Goal: Contribute content: Contribute content

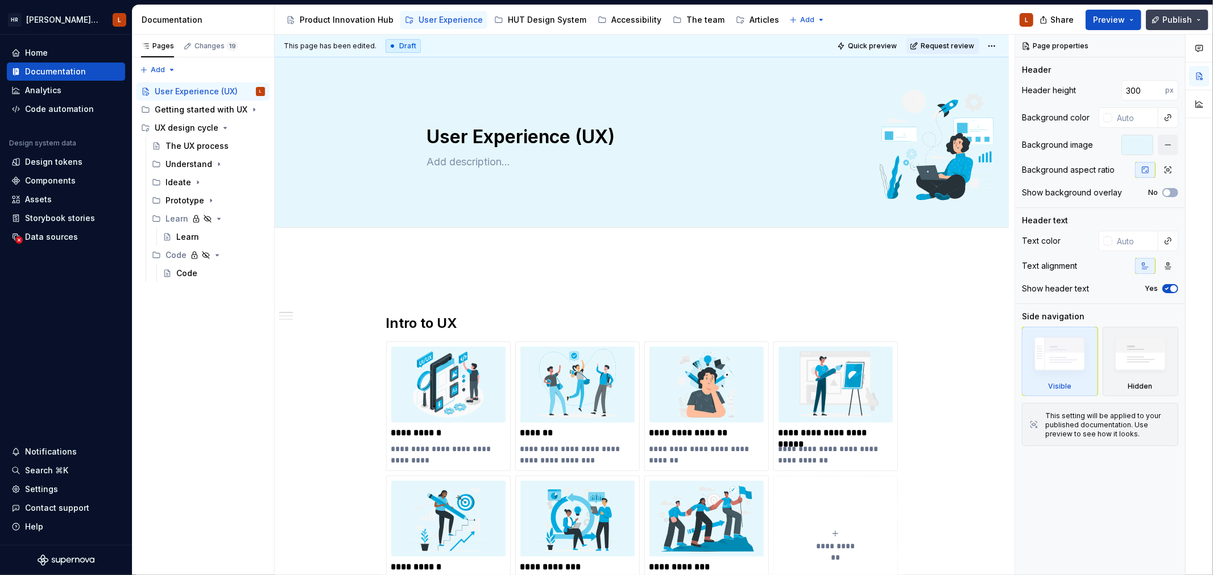
click at [1172, 19] on span "Publish" at bounding box center [1177, 19] width 30 height 11
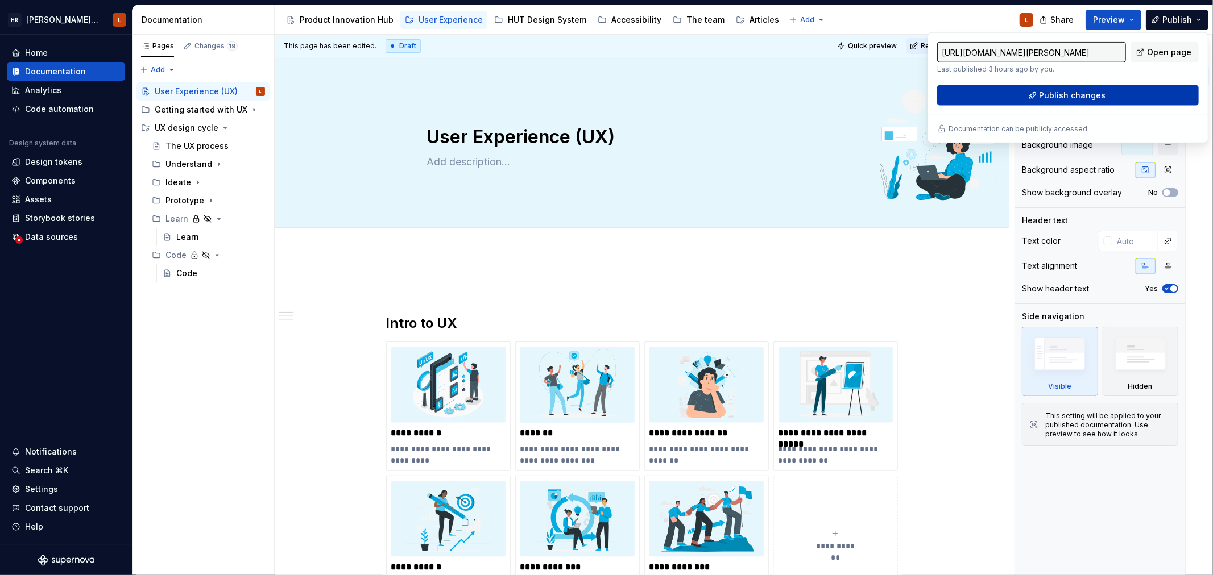
click at [1052, 95] on span "Publish changes" at bounding box center [1072, 95] width 67 height 11
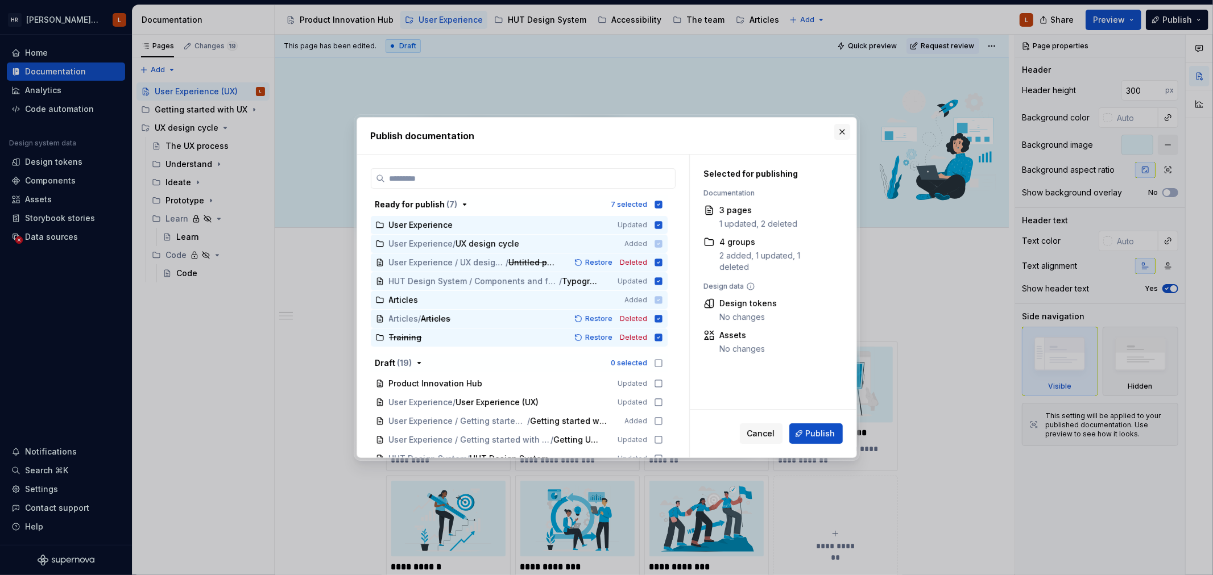
click at [838, 130] on button "button" at bounding box center [842, 132] width 16 height 16
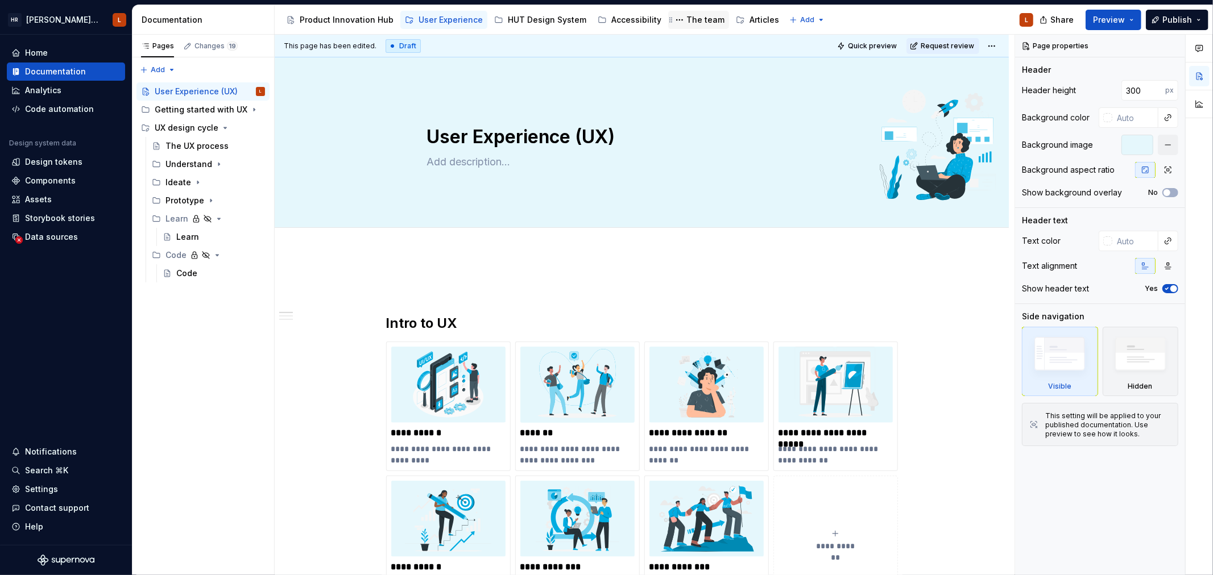
click at [688, 20] on div "The team" at bounding box center [705, 19] width 38 height 11
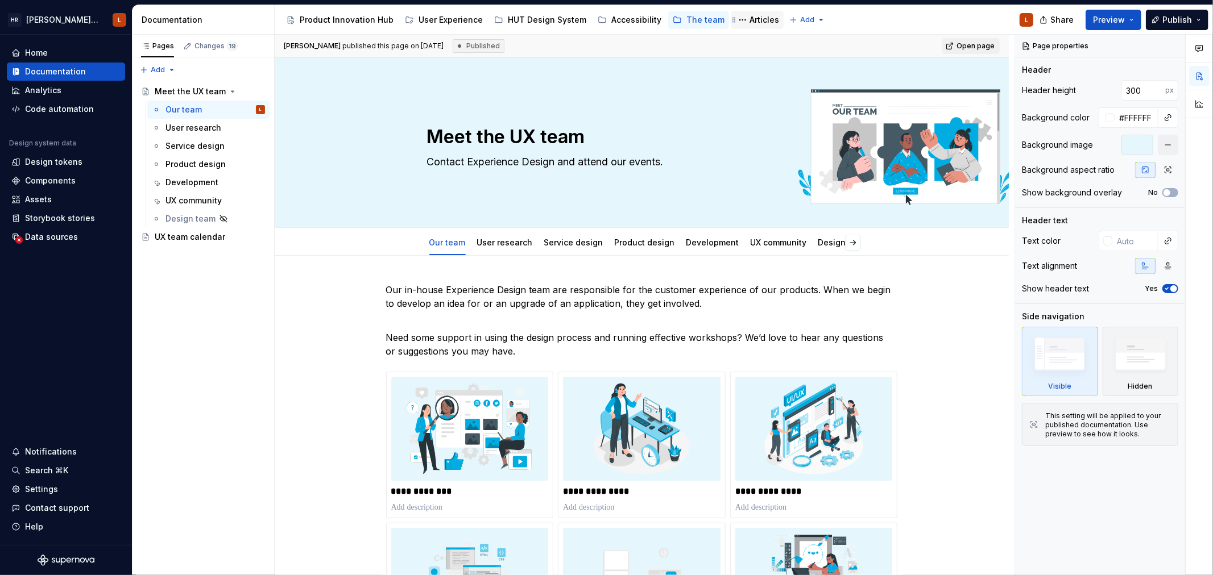
click at [749, 21] on div "Articles" at bounding box center [764, 19] width 30 height 11
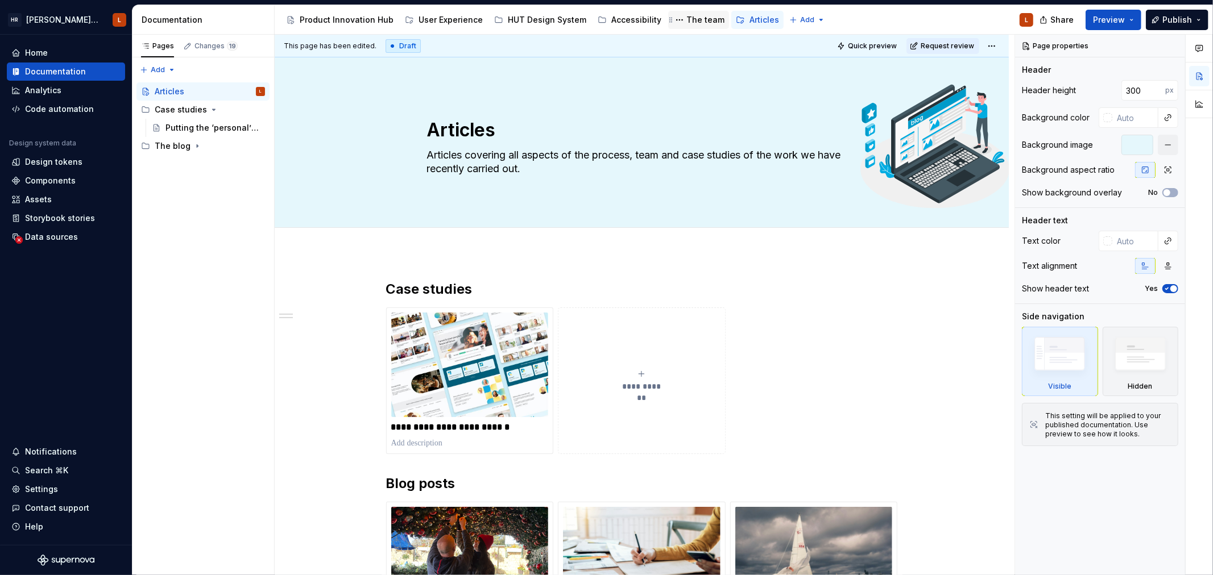
click at [691, 20] on div "The team" at bounding box center [705, 19] width 38 height 11
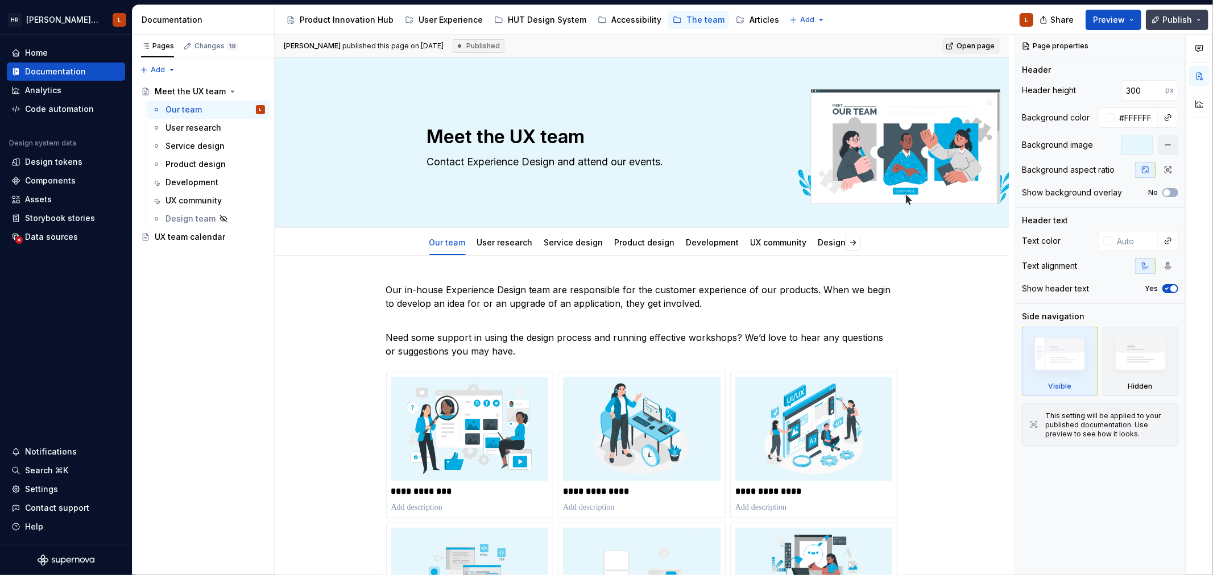
click at [1168, 21] on span "Publish" at bounding box center [1177, 19] width 30 height 11
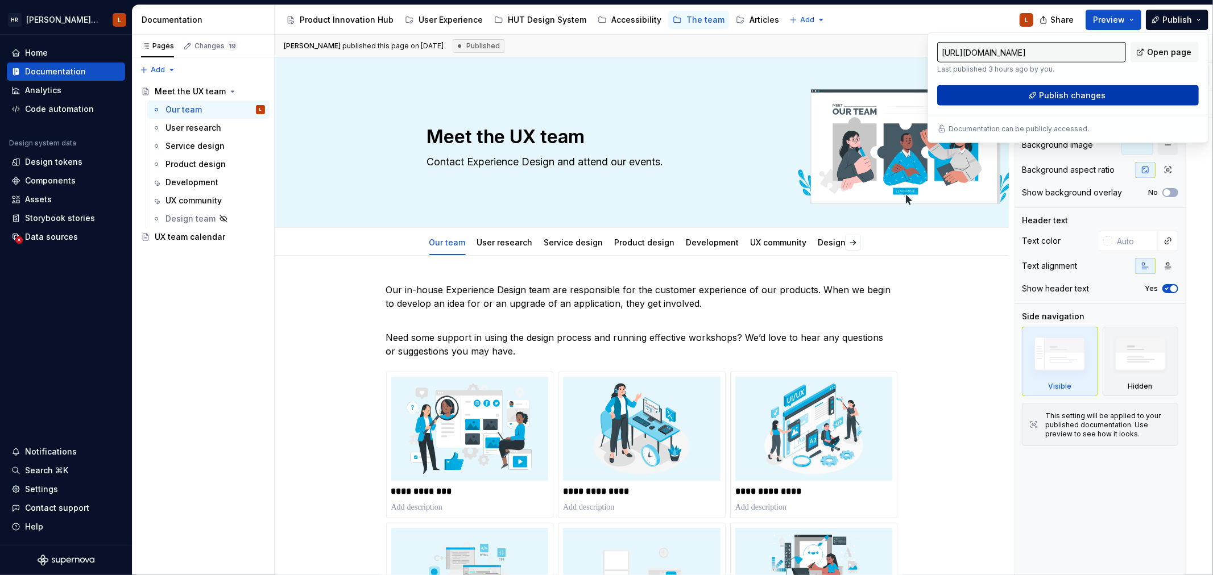
click at [1045, 94] on span "Publish changes" at bounding box center [1072, 95] width 67 height 11
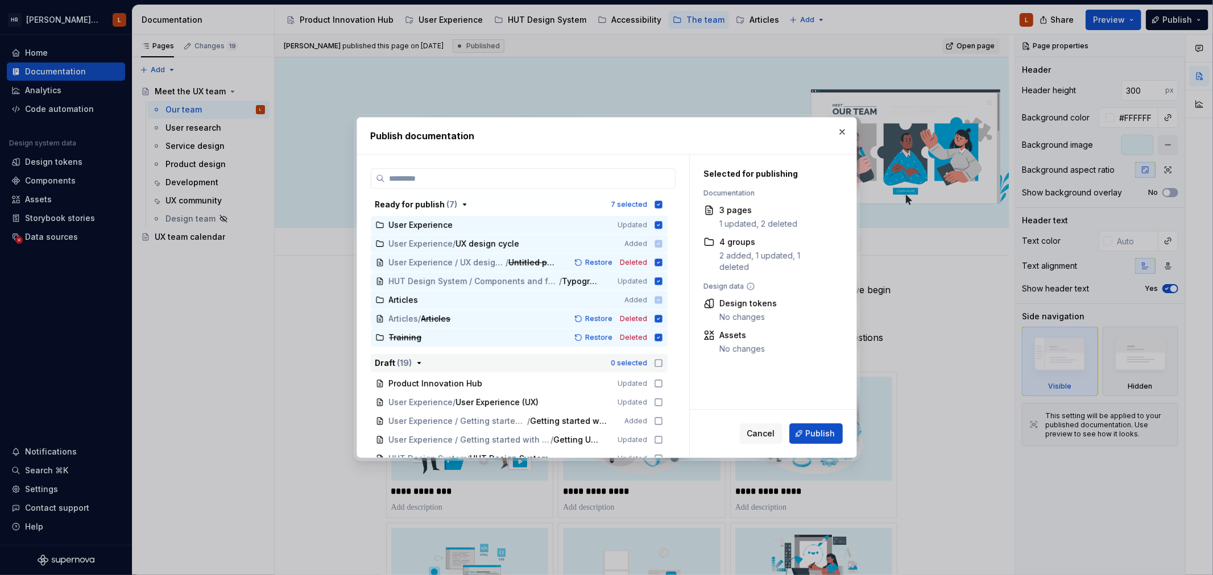
click at [656, 362] on icon "button" at bounding box center [658, 363] width 9 height 9
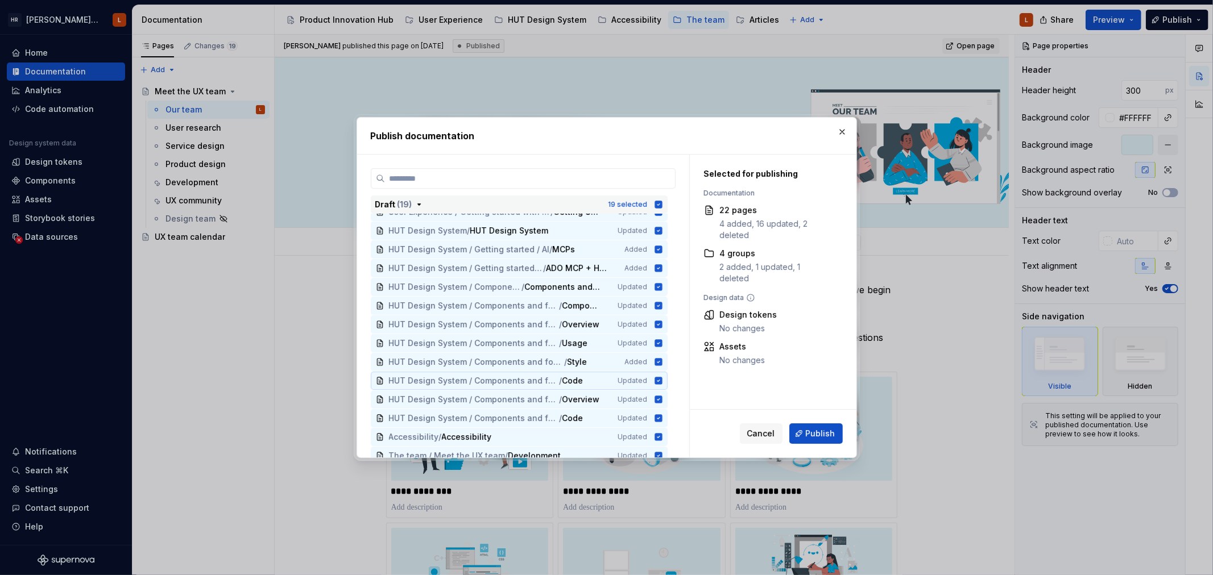
scroll to position [209, 0]
click at [841, 135] on button "button" at bounding box center [842, 132] width 16 height 16
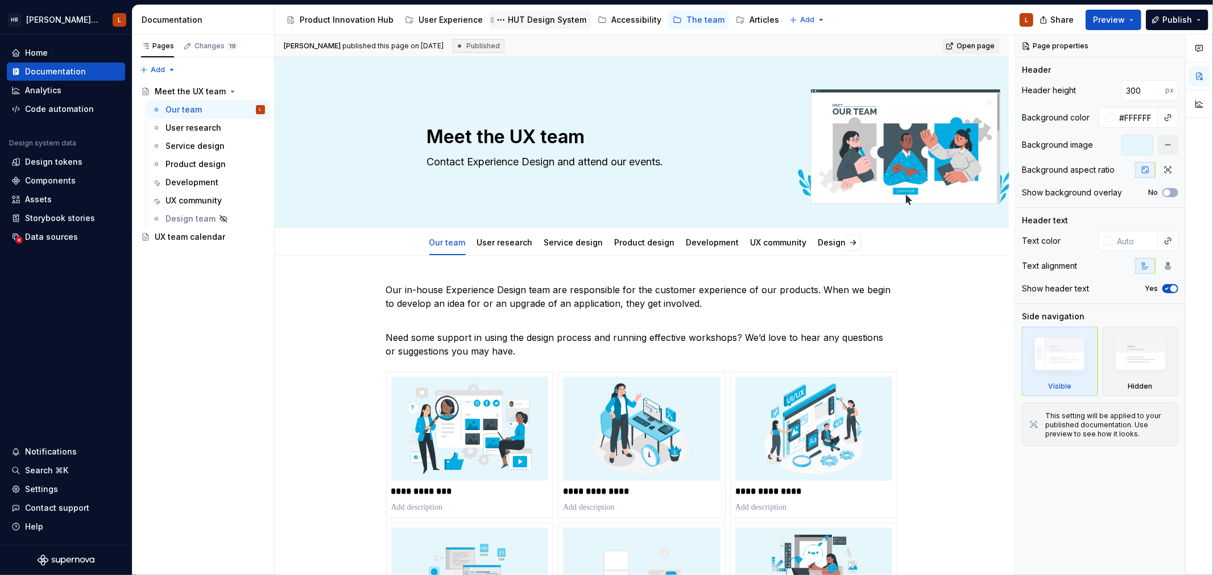
click at [555, 20] on div "HUT Design System" at bounding box center [547, 19] width 78 height 11
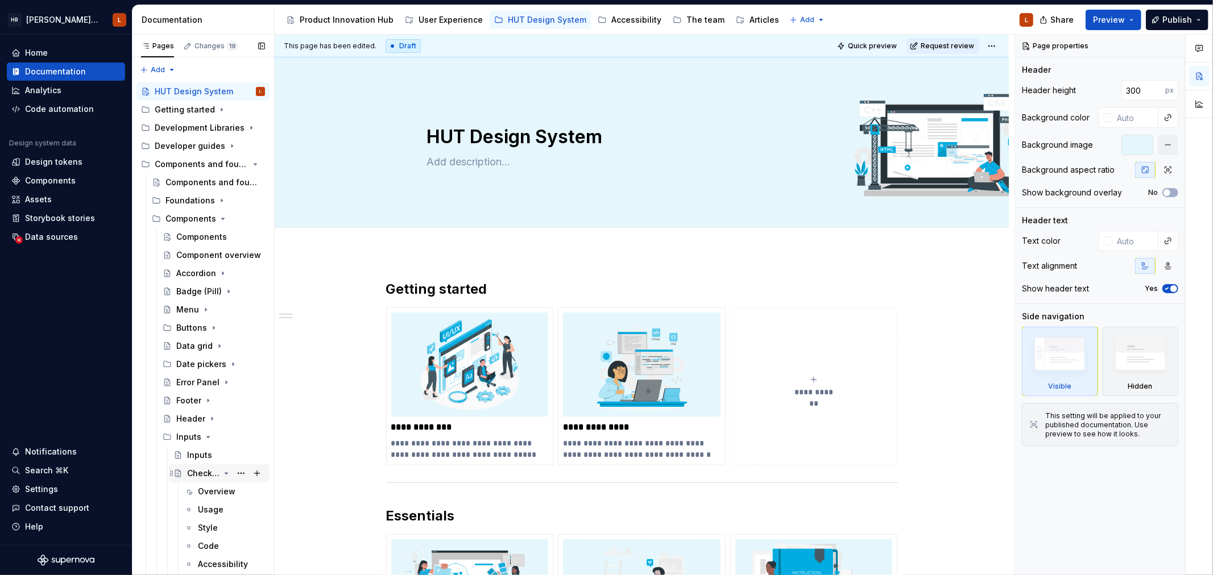
click at [225, 473] on icon "Page tree" at bounding box center [226, 473] width 3 height 1
click at [215, 492] on icon "Page tree" at bounding box center [216, 491] width 3 height 1
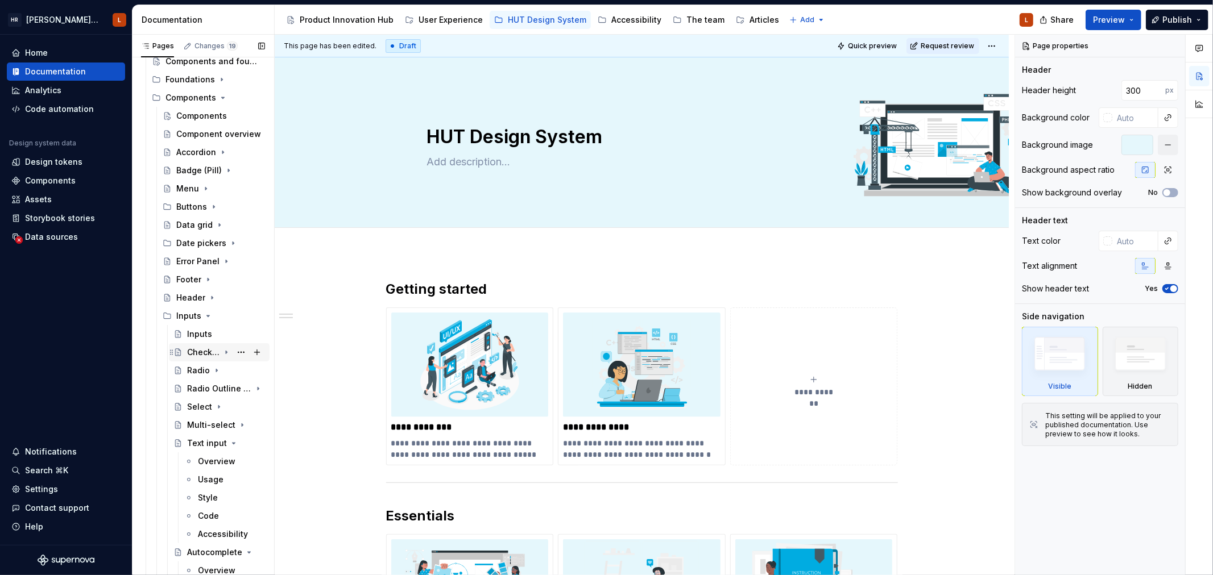
scroll to position [126, 0]
click at [225, 438] on icon "Page tree" at bounding box center [226, 438] width 3 height 1
click at [222, 453] on icon "Page tree" at bounding box center [226, 456] width 9 height 9
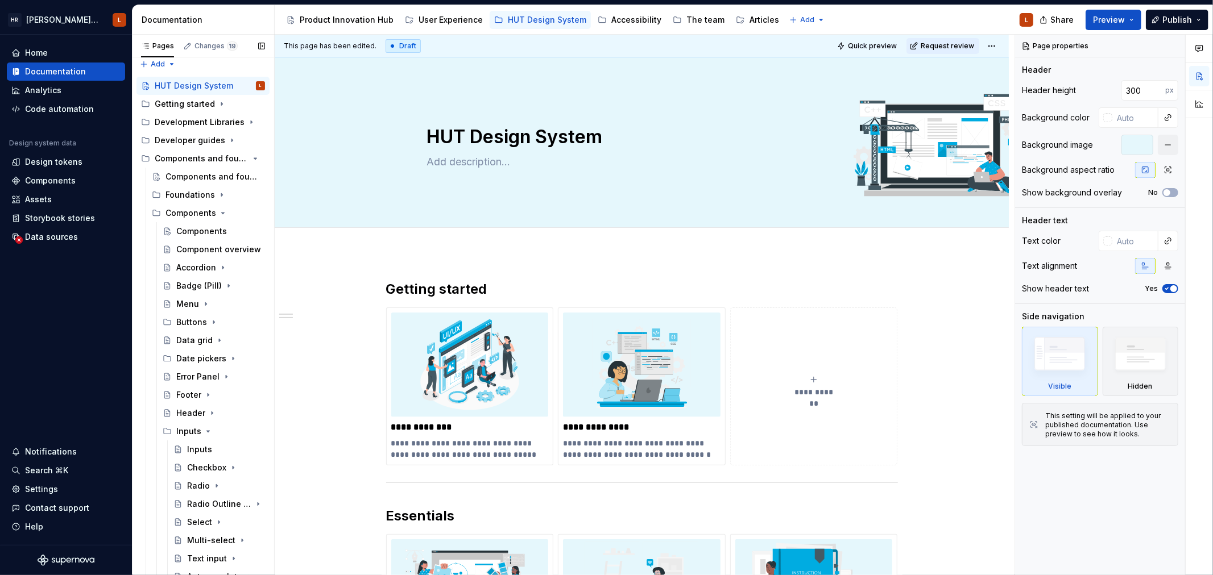
scroll to position [0, 0]
click at [222, 144] on icon "Page tree" at bounding box center [226, 146] width 9 height 9
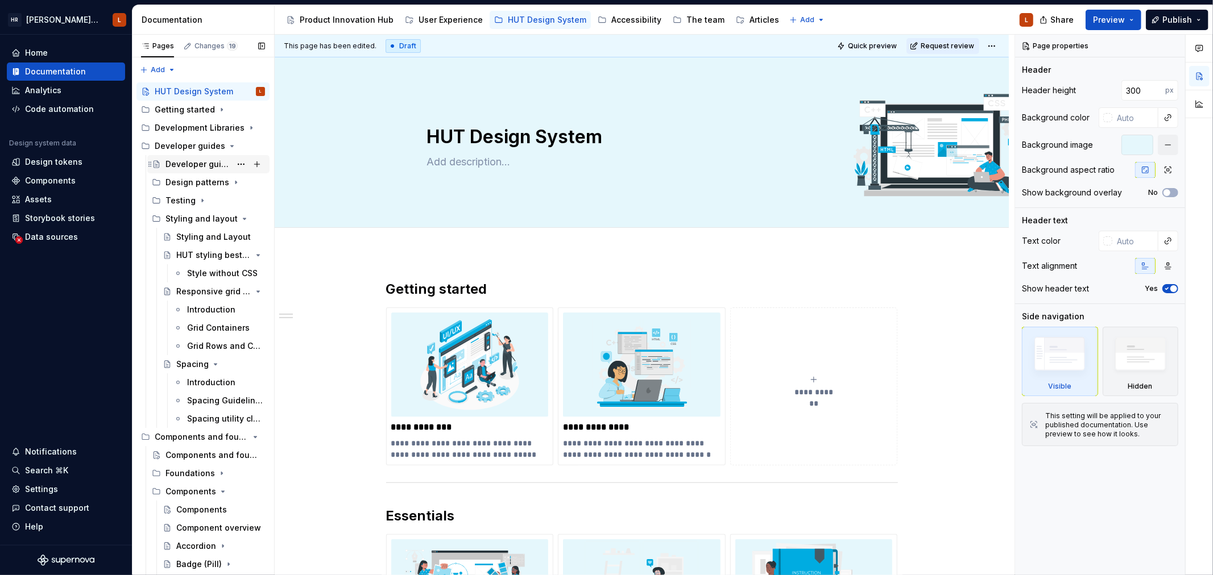
click at [205, 161] on div "Developer guides" at bounding box center [197, 164] width 65 height 11
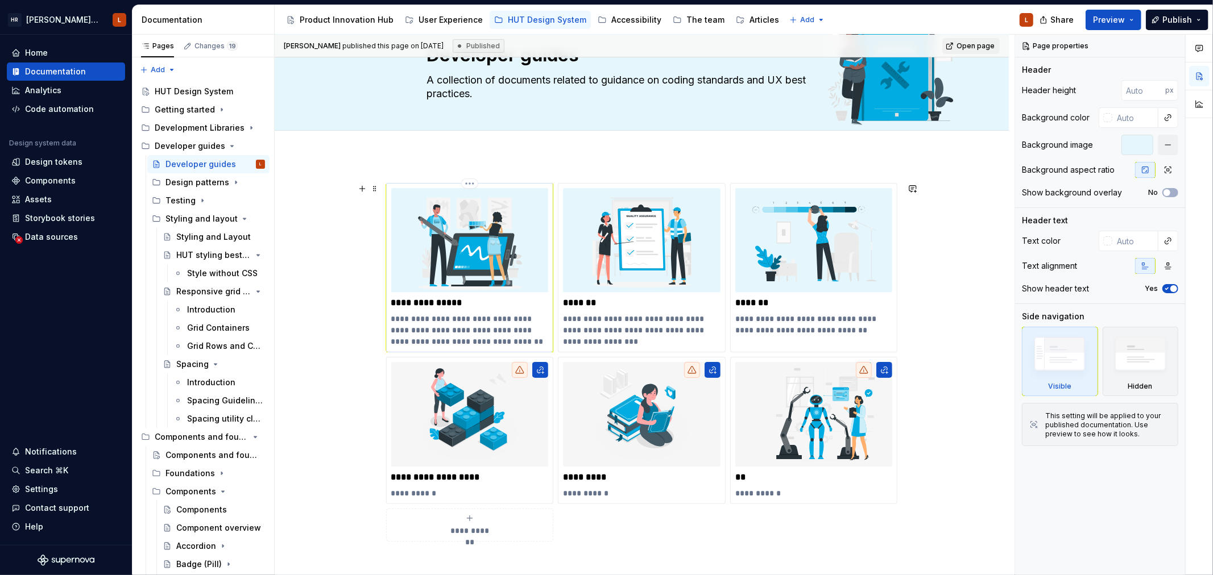
scroll to position [126, 0]
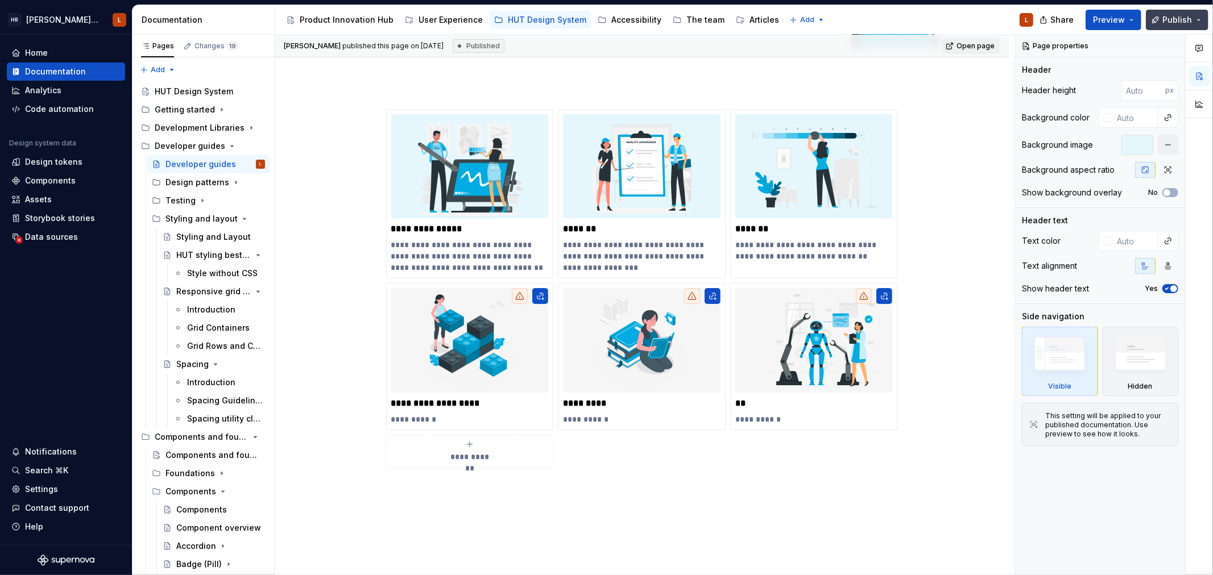
click at [1172, 18] on span "Publish" at bounding box center [1177, 19] width 30 height 11
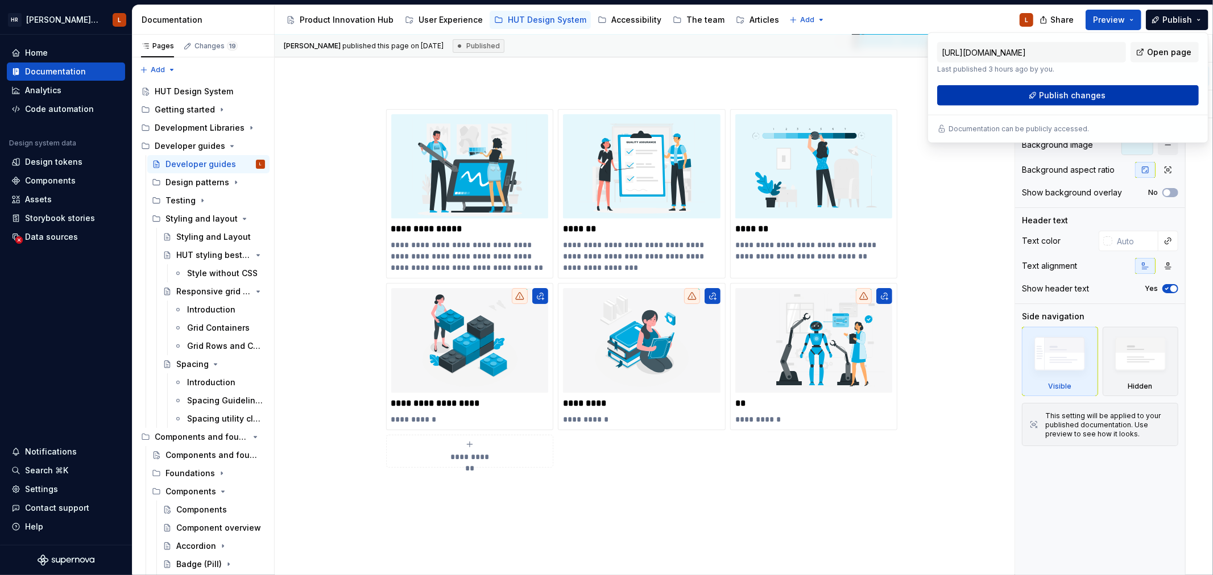
click at [1008, 102] on button "Publish changes" at bounding box center [1067, 95] width 261 height 20
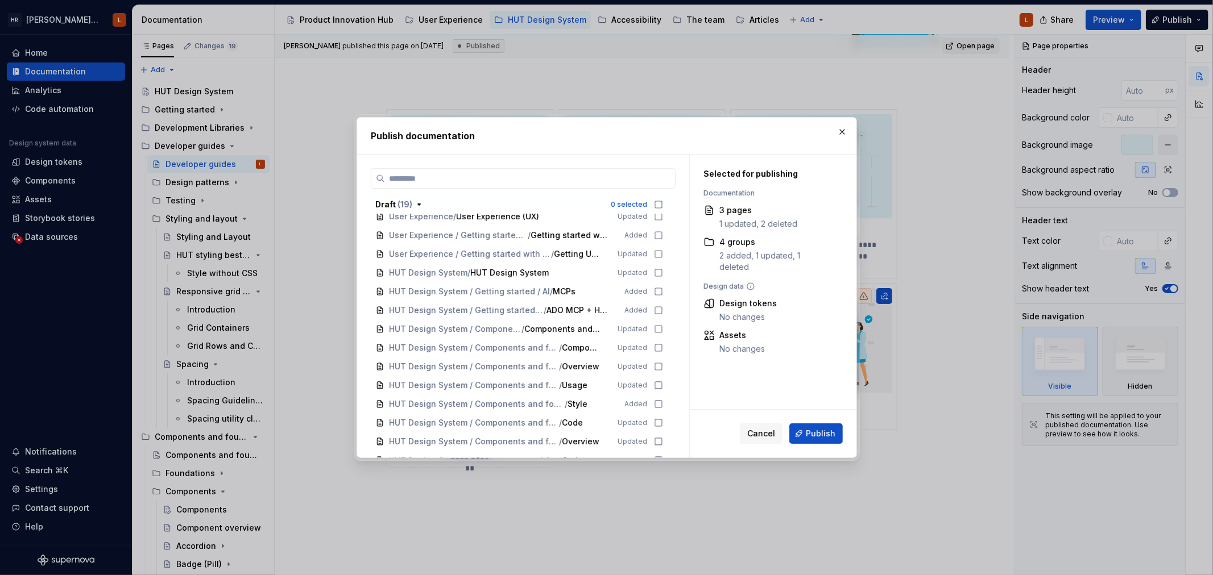
scroll to position [189, 0]
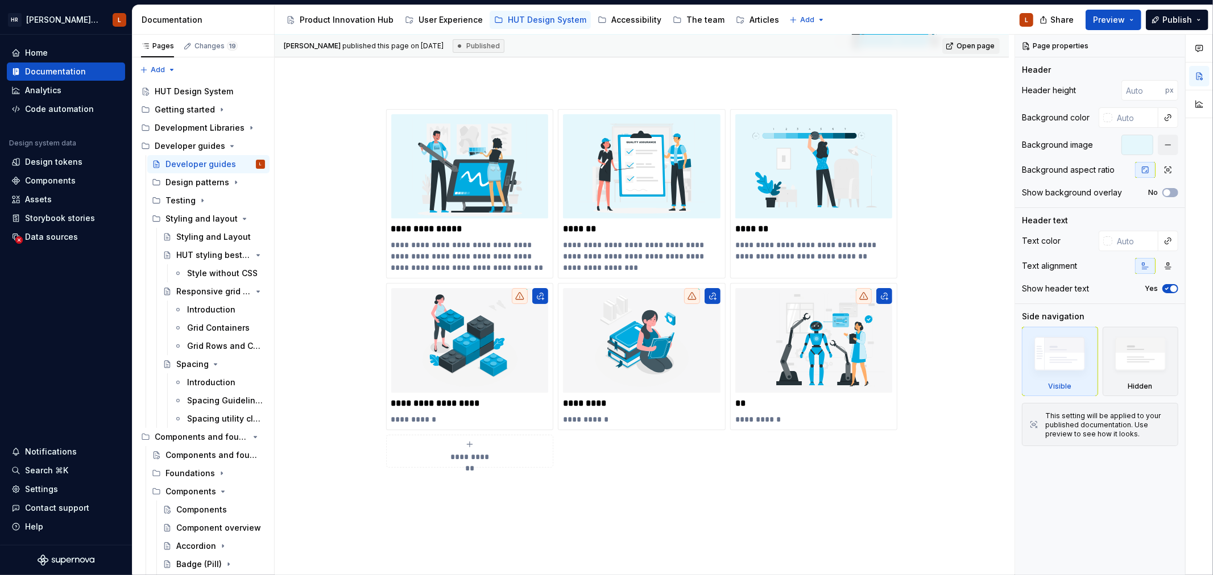
click at [524, 10] on div "Product Innovation Hub User Experience HUT Design System Accessibility The team…" at bounding box center [532, 20] width 502 height 23
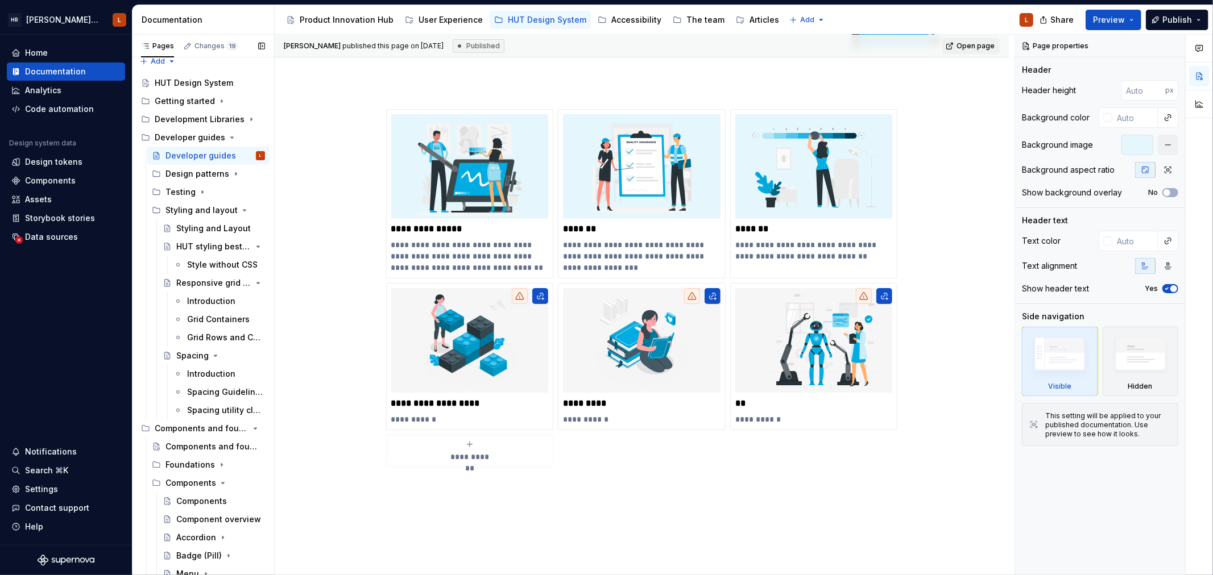
scroll to position [0, 0]
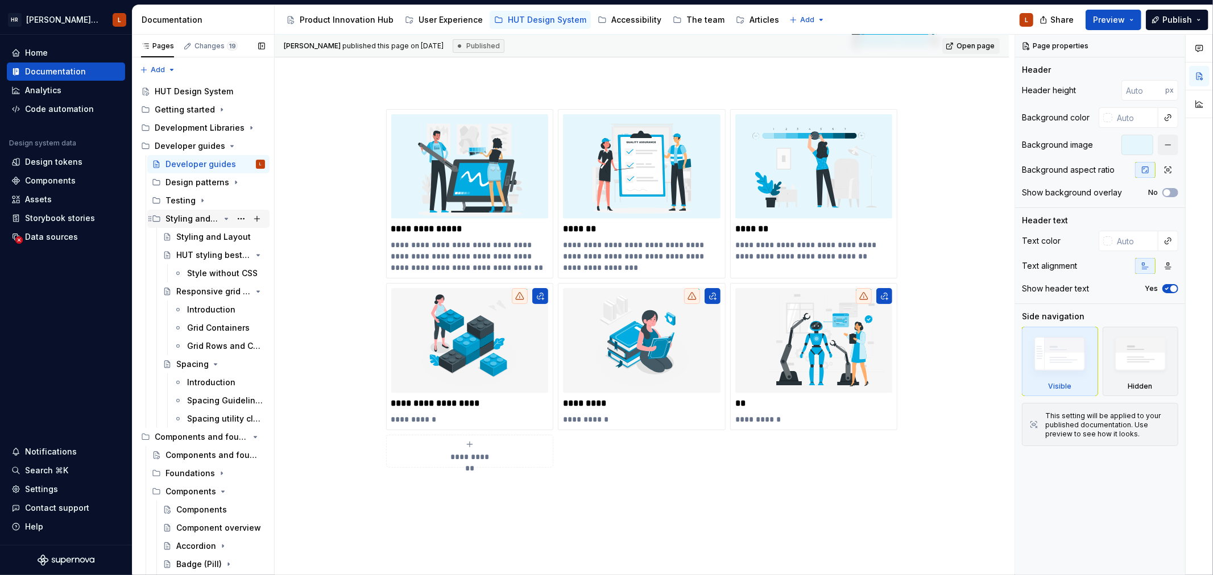
click at [225, 218] on icon "Page tree" at bounding box center [226, 218] width 3 height 1
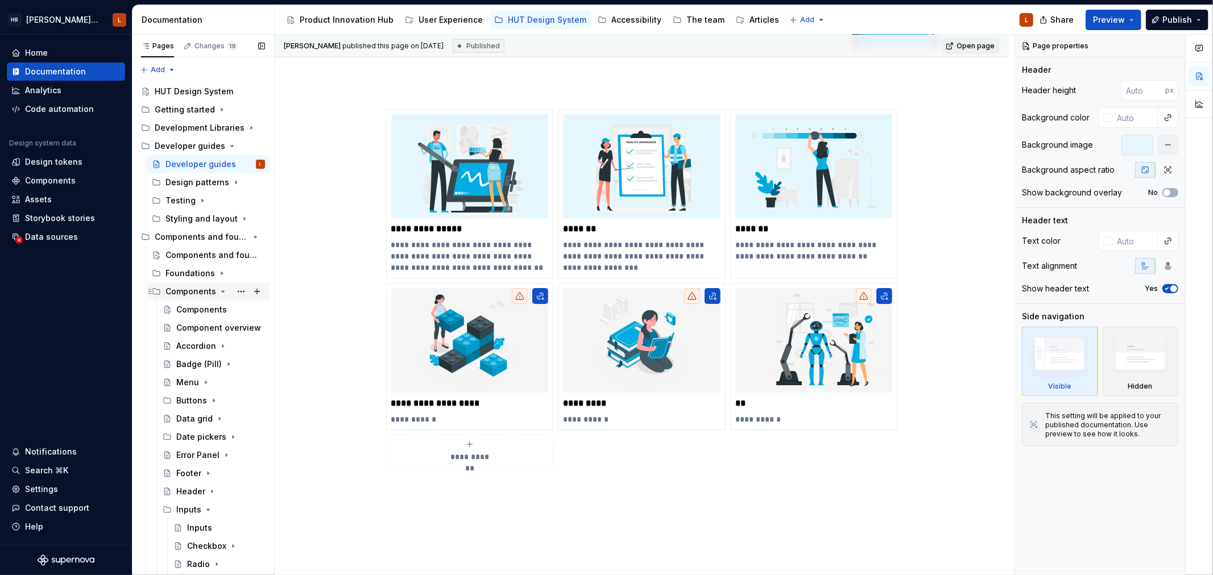
click at [219, 290] on icon "Page tree" at bounding box center [222, 291] width 9 height 9
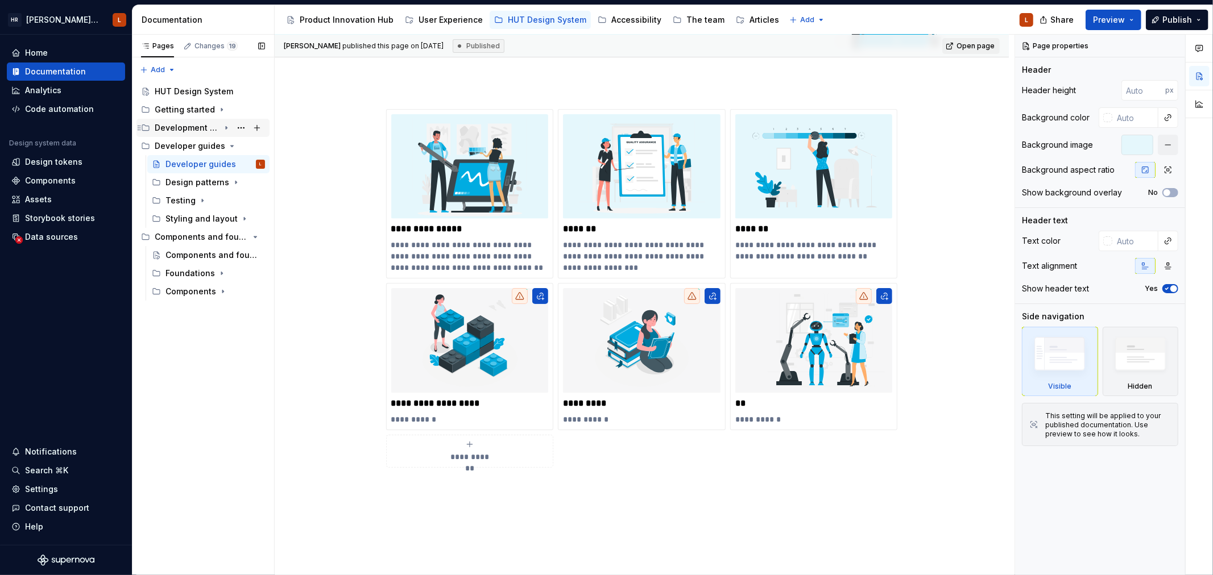
click at [207, 125] on div "Development Libraries" at bounding box center [187, 127] width 65 height 11
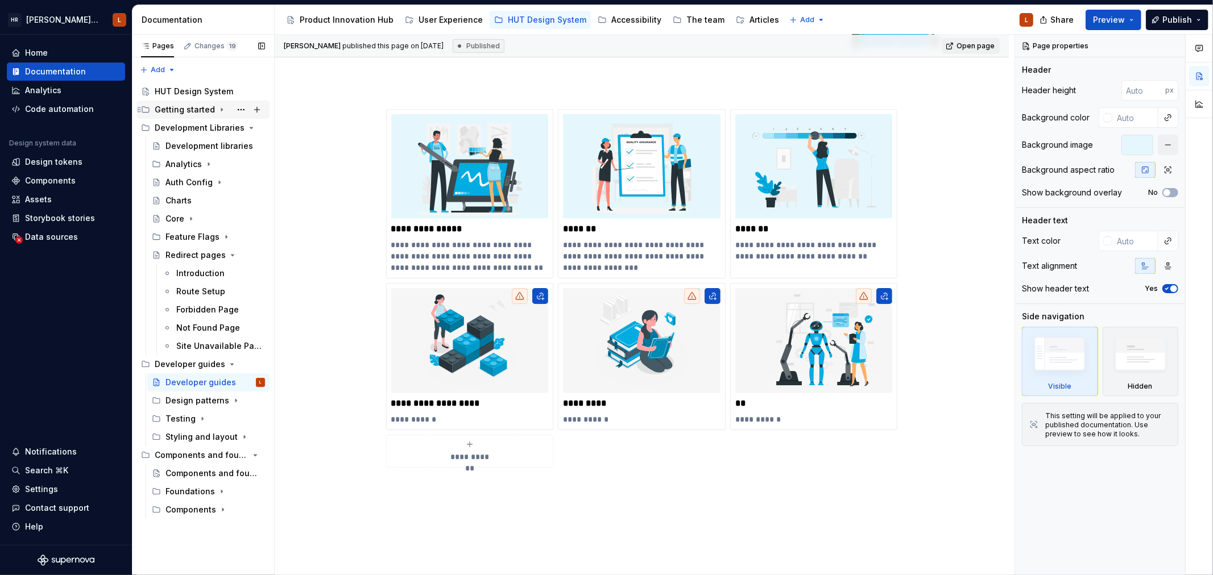
click at [202, 101] on div "Getting started" at bounding box center [202, 110] width 133 height 18
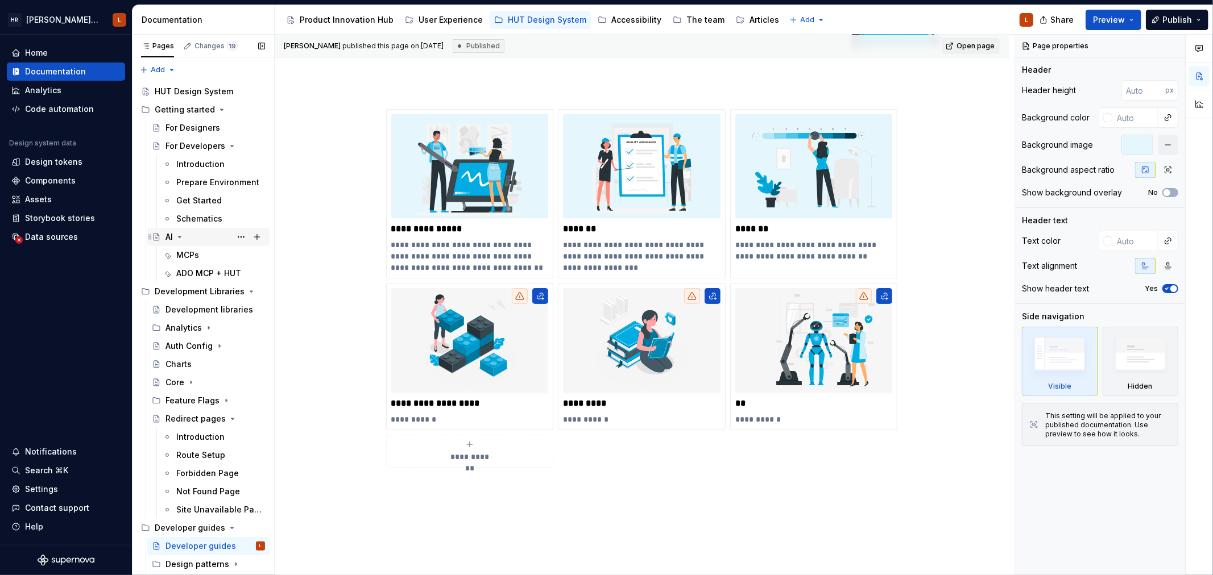
click at [202, 240] on div "AI" at bounding box center [214, 237] width 99 height 16
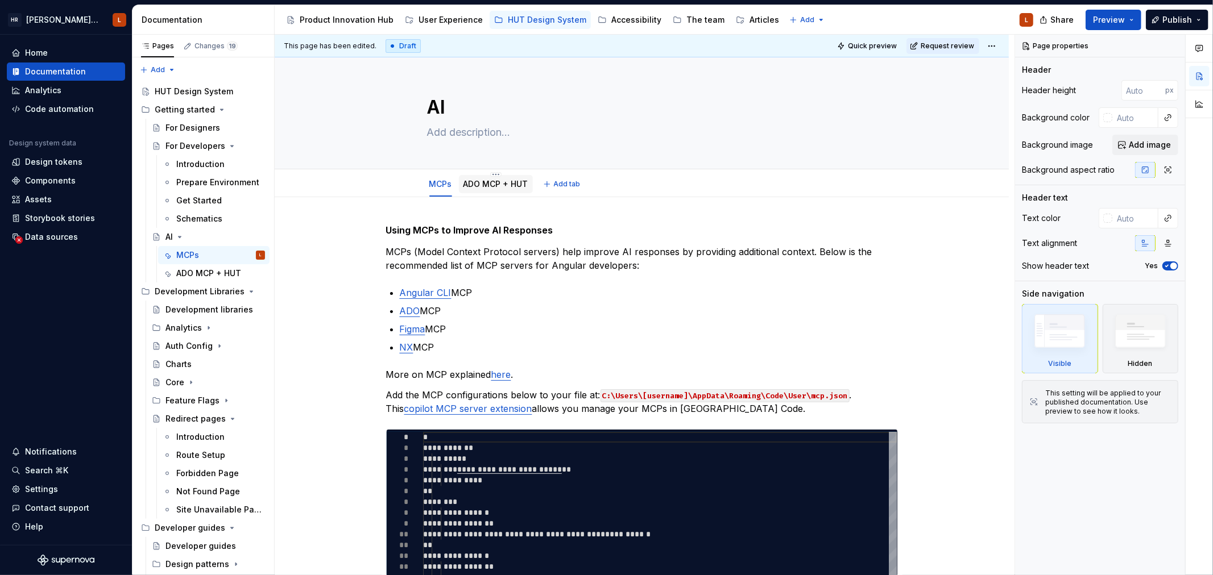
click at [500, 182] on link "ADO MCP + HUT" at bounding box center [495, 184] width 65 height 10
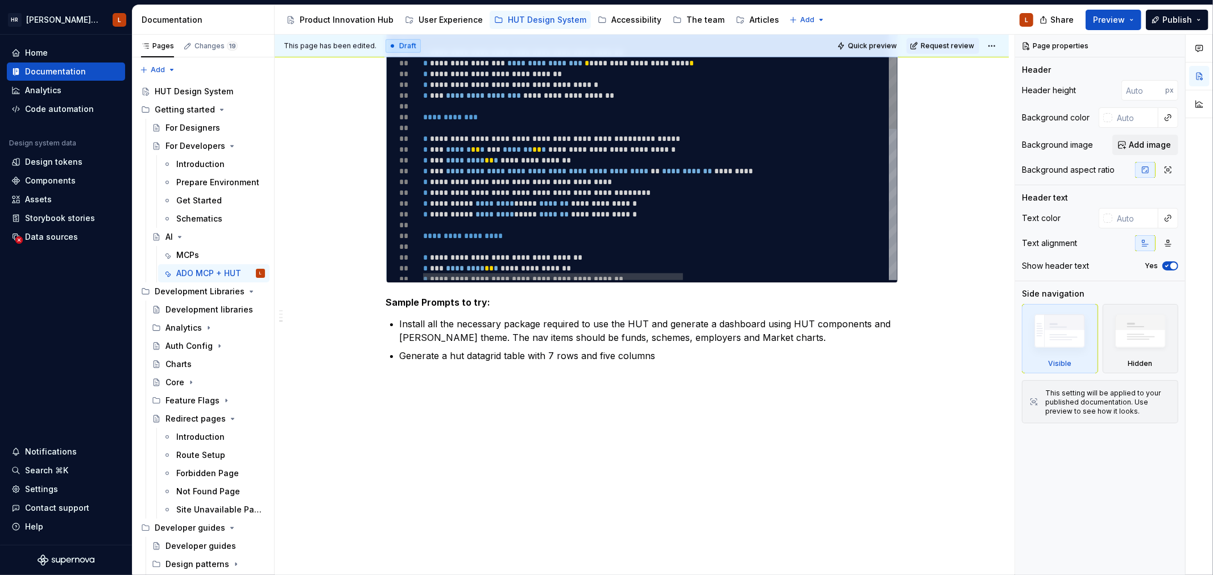
scroll to position [466, 0]
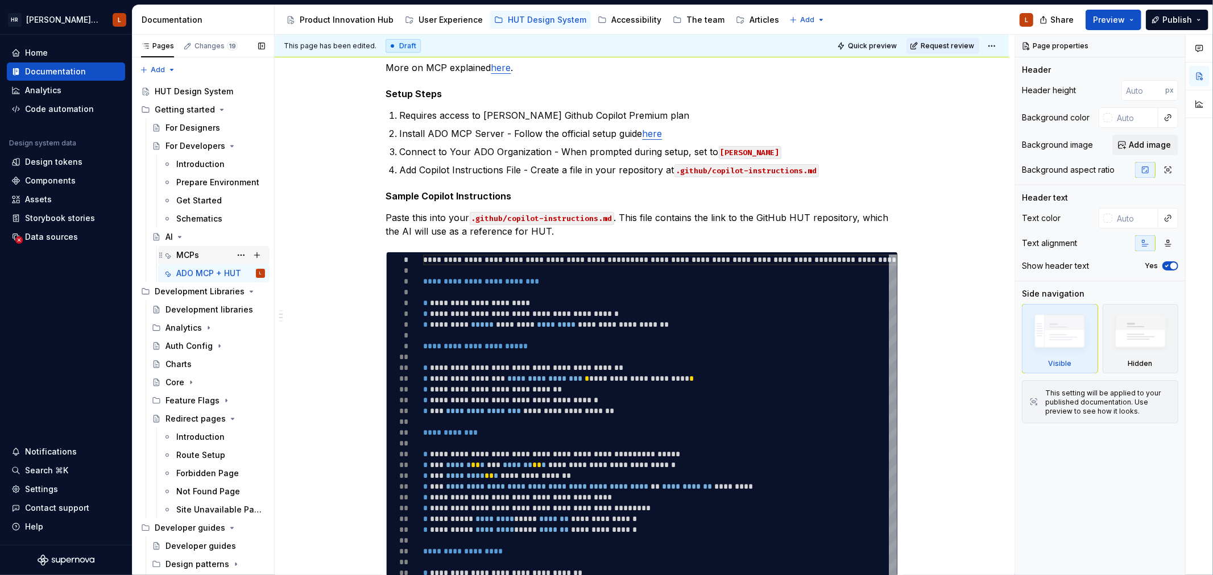
click at [186, 250] on div "MCPs" at bounding box center [187, 255] width 23 height 11
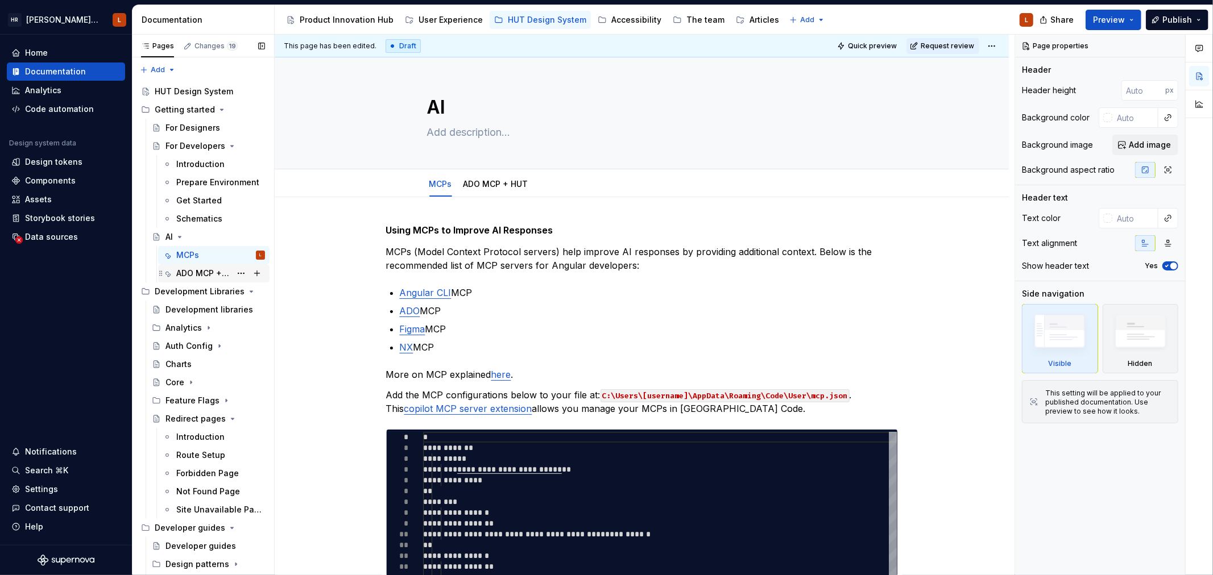
click at [201, 274] on div "ADO MCP + HUT" at bounding box center [203, 273] width 55 height 11
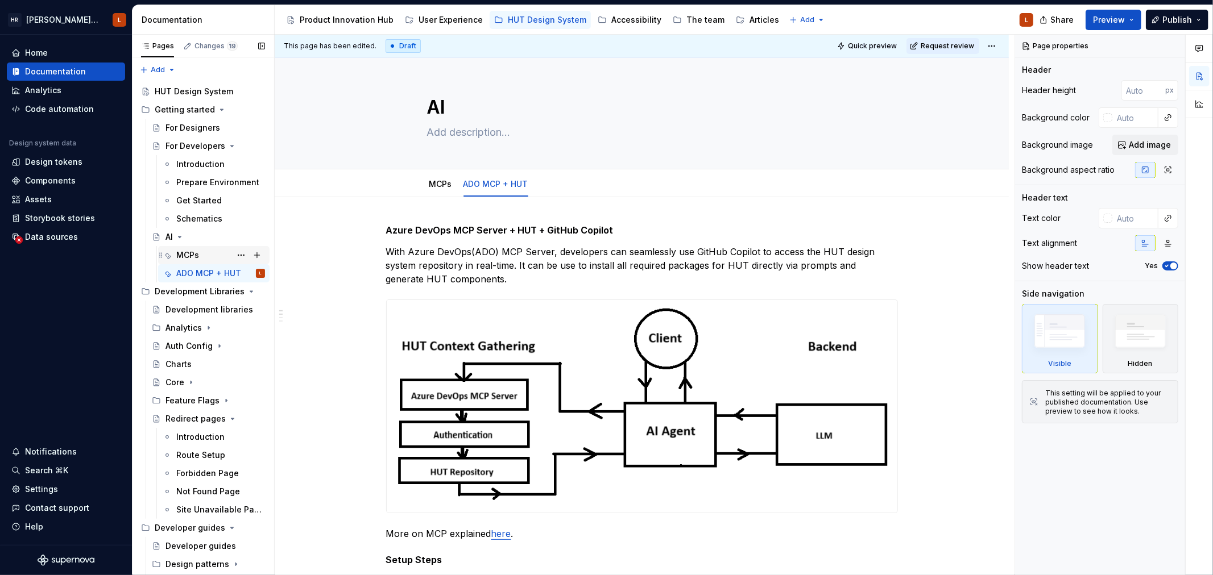
click at [186, 253] on div "MCPs" at bounding box center [187, 255] width 23 height 11
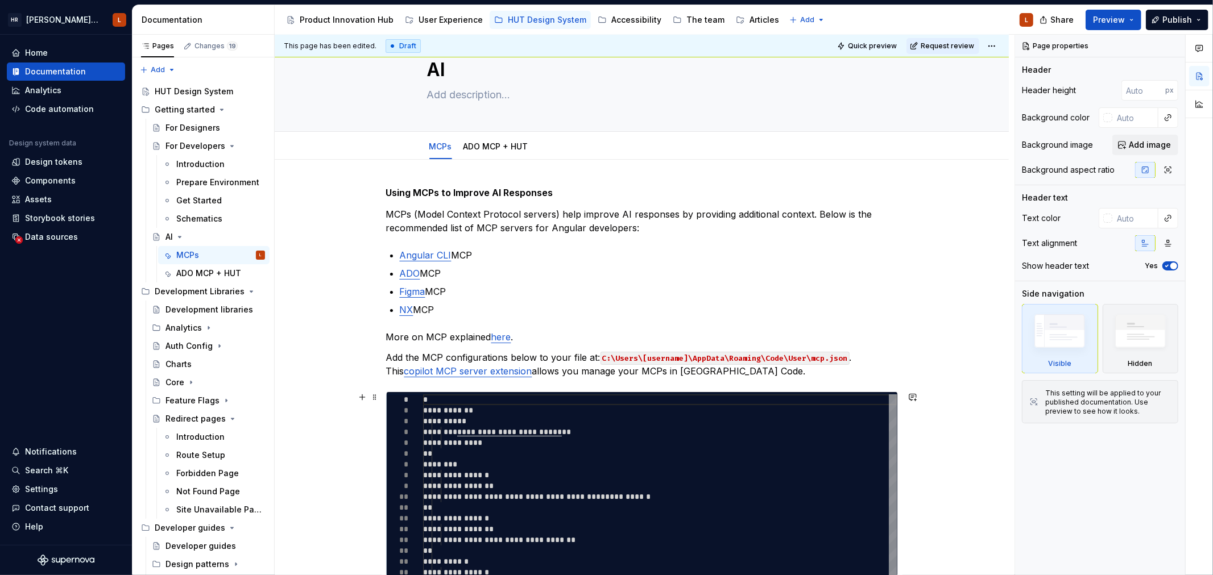
scroll to position [36, 0]
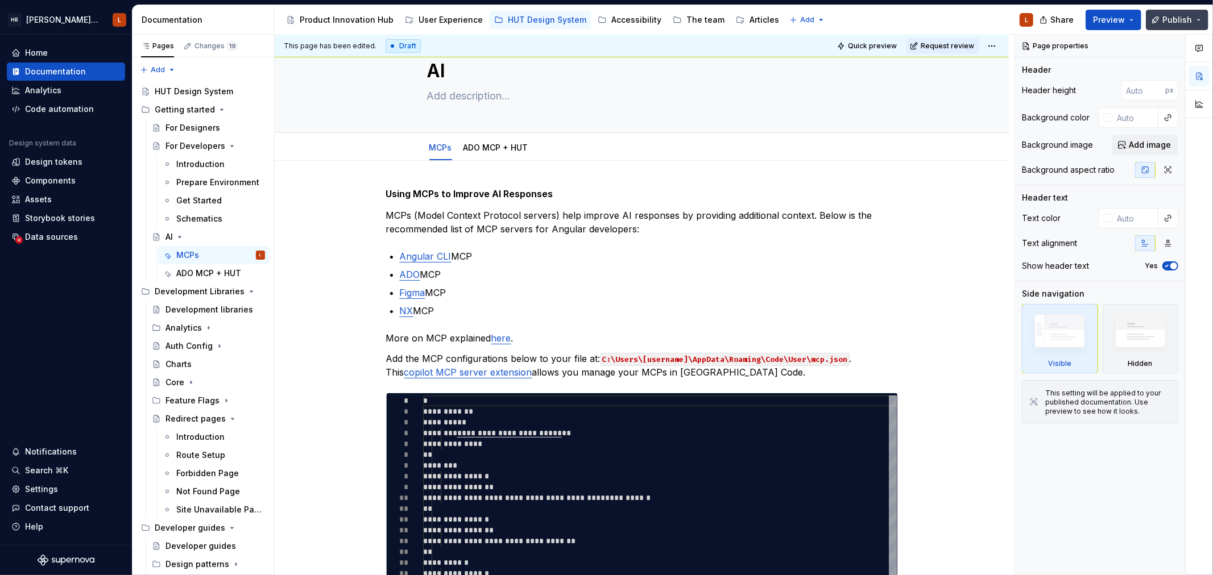
click at [1168, 18] on span "Publish" at bounding box center [1177, 19] width 30 height 11
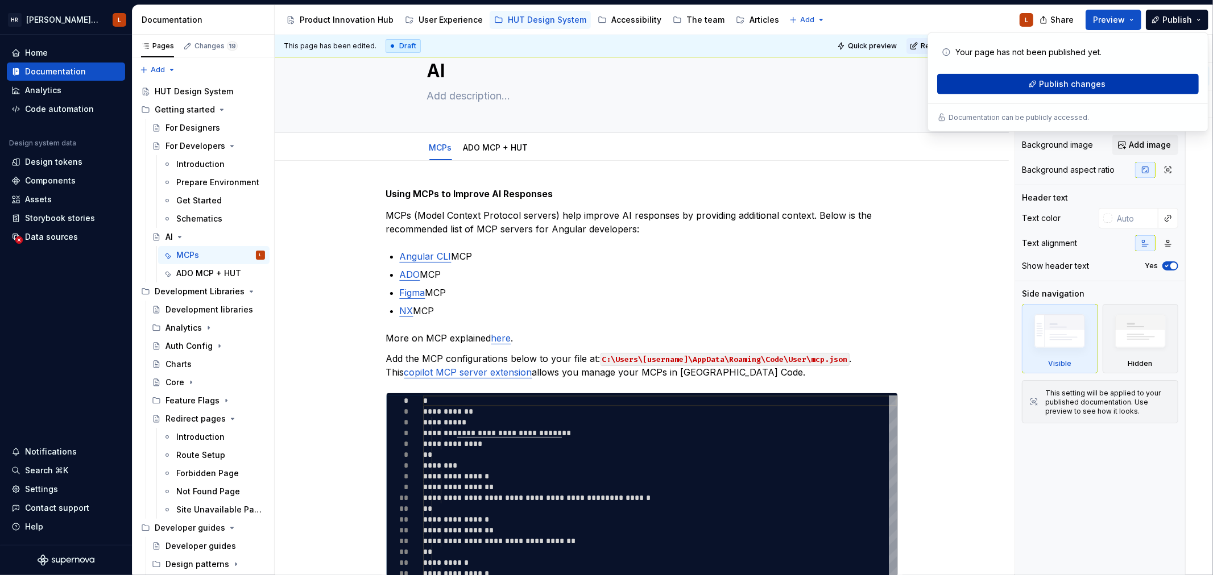
click at [1050, 84] on span "Publish changes" at bounding box center [1072, 83] width 67 height 11
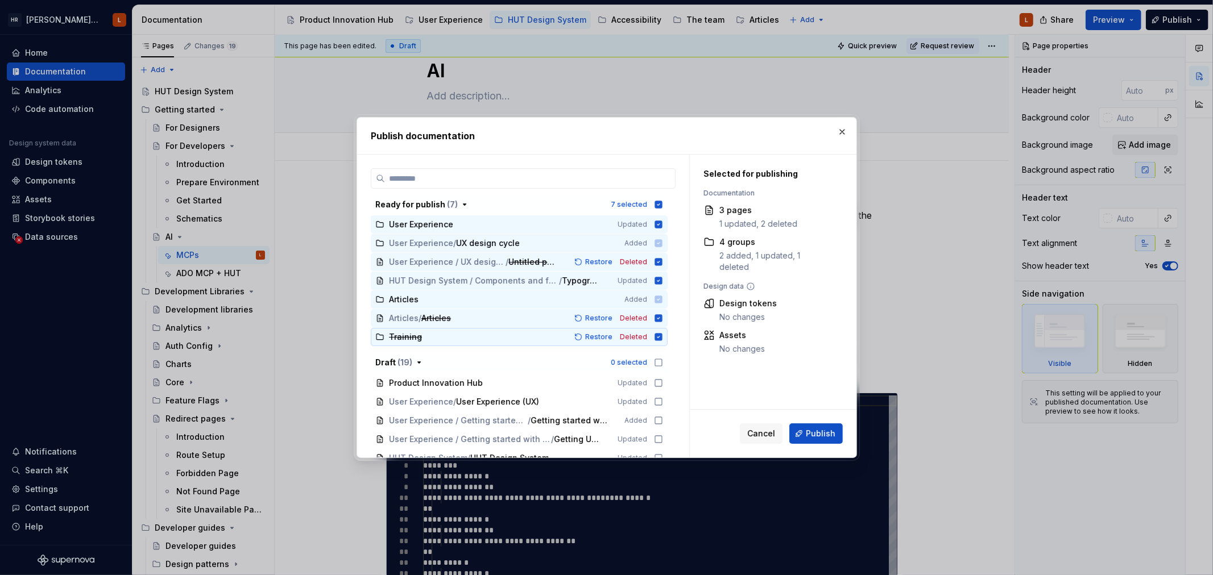
scroll to position [0, 0]
click at [657, 364] on icon "button" at bounding box center [658, 363] width 9 height 9
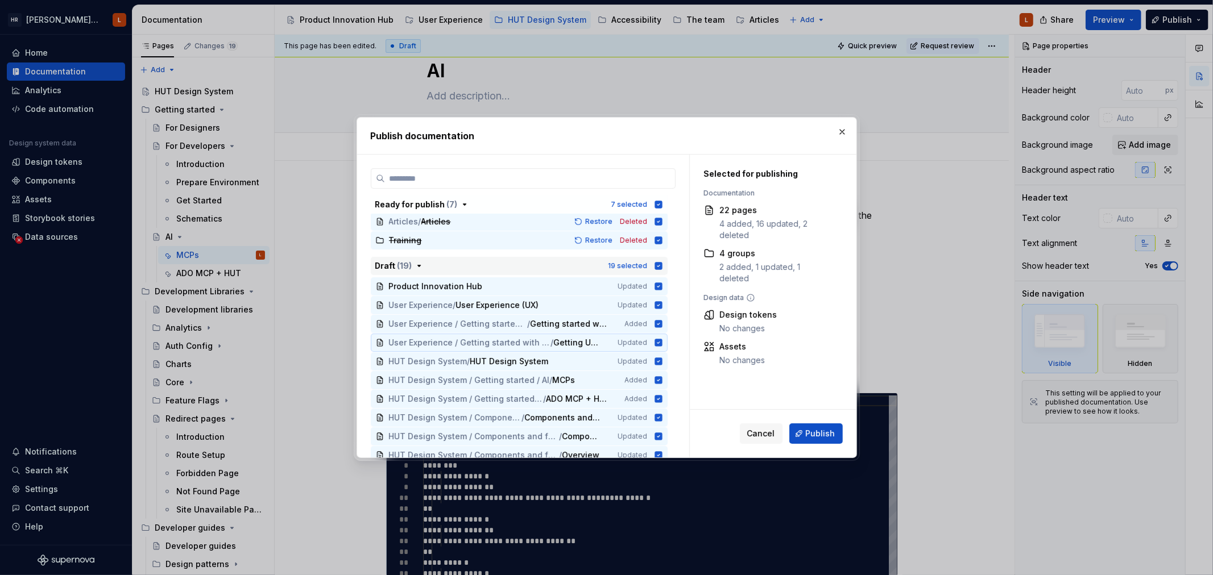
scroll to position [189, 0]
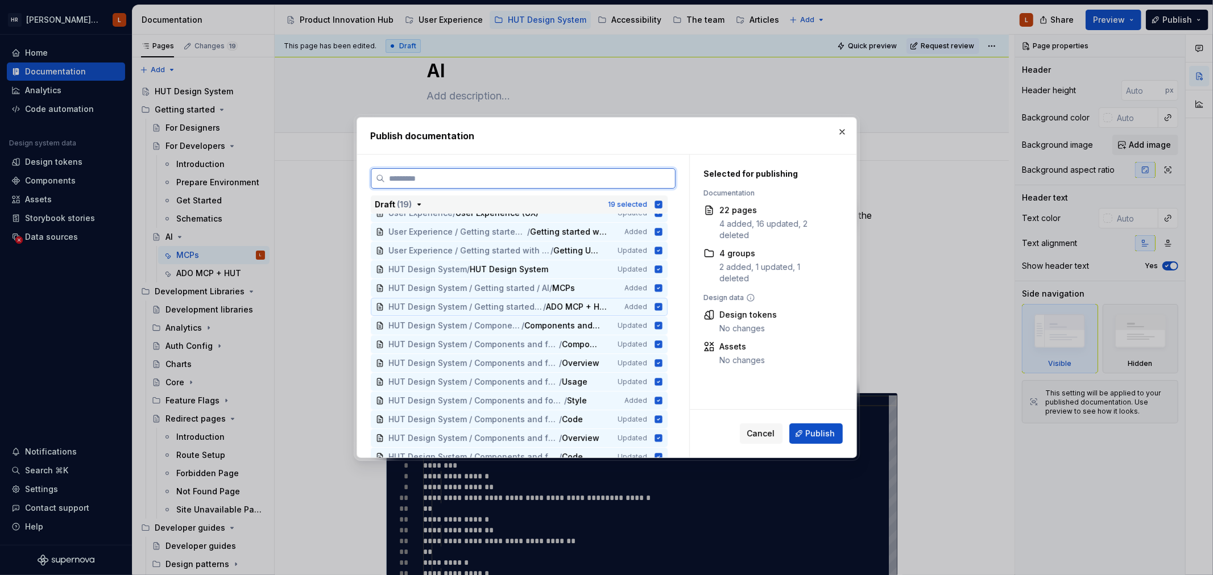
click at [655, 305] on icon at bounding box center [657, 306] width 7 height 7
click at [655, 288] on icon at bounding box center [657, 287] width 7 height 7
click at [655, 304] on icon at bounding box center [658, 306] width 9 height 9
click at [660, 287] on icon at bounding box center [658, 288] width 9 height 9
click at [834, 137] on button "button" at bounding box center [842, 132] width 16 height 16
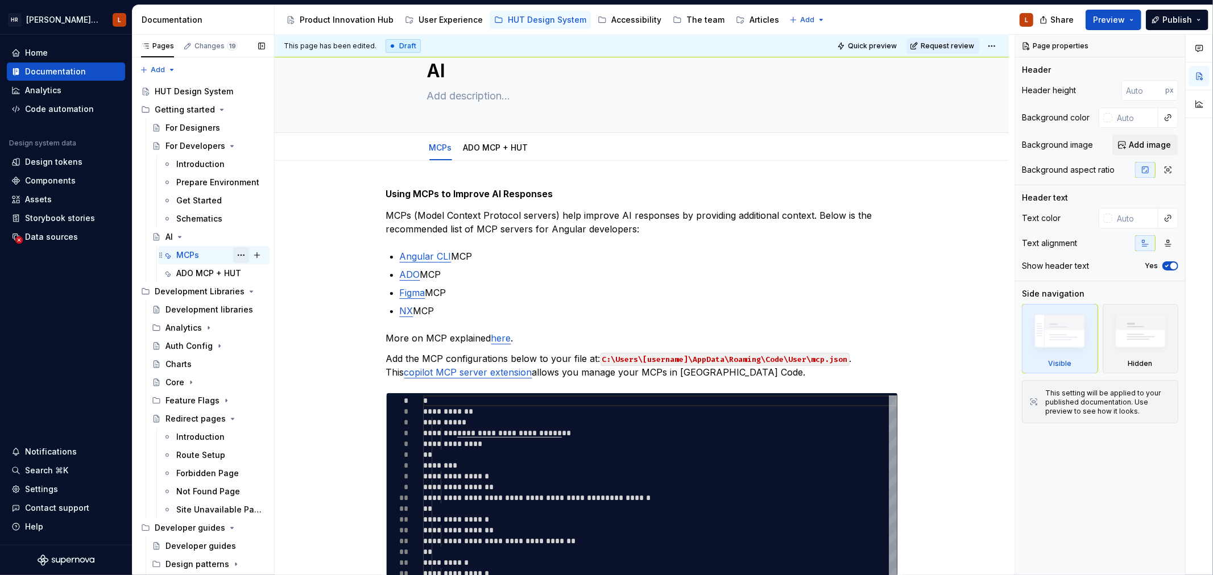
click at [234, 255] on button "Page tree" at bounding box center [241, 255] width 16 height 16
click at [309, 225] on html "[PERSON_NAME] UI Toolkit (HUT) L Home Documentation Analytics Code automation D…" at bounding box center [606, 287] width 1213 height 575
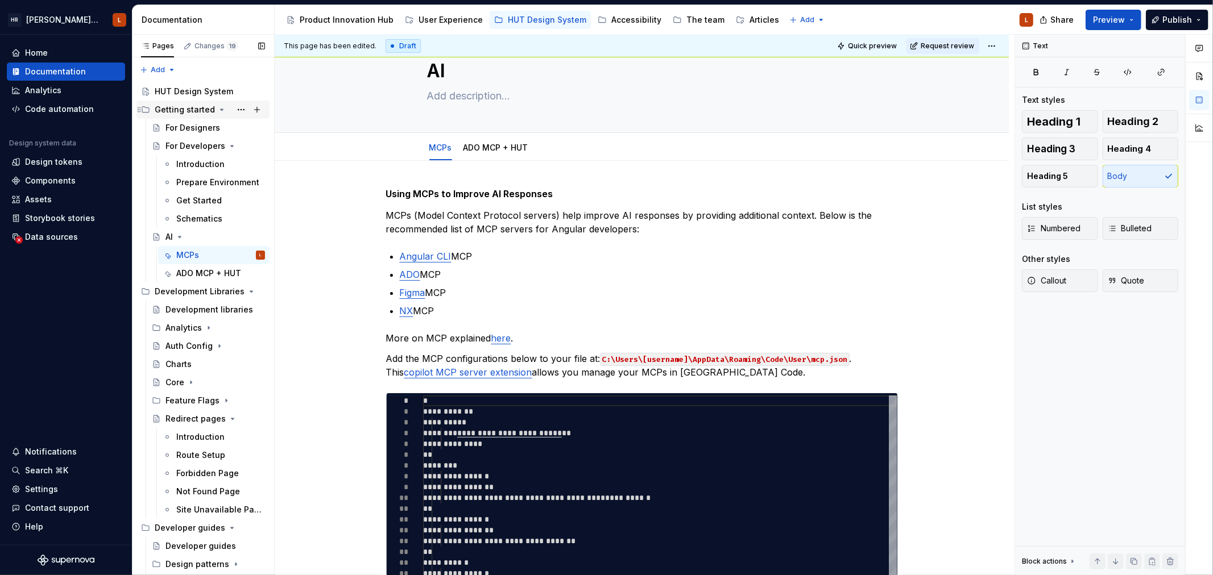
click at [184, 109] on div "Getting started" at bounding box center [185, 109] width 60 height 11
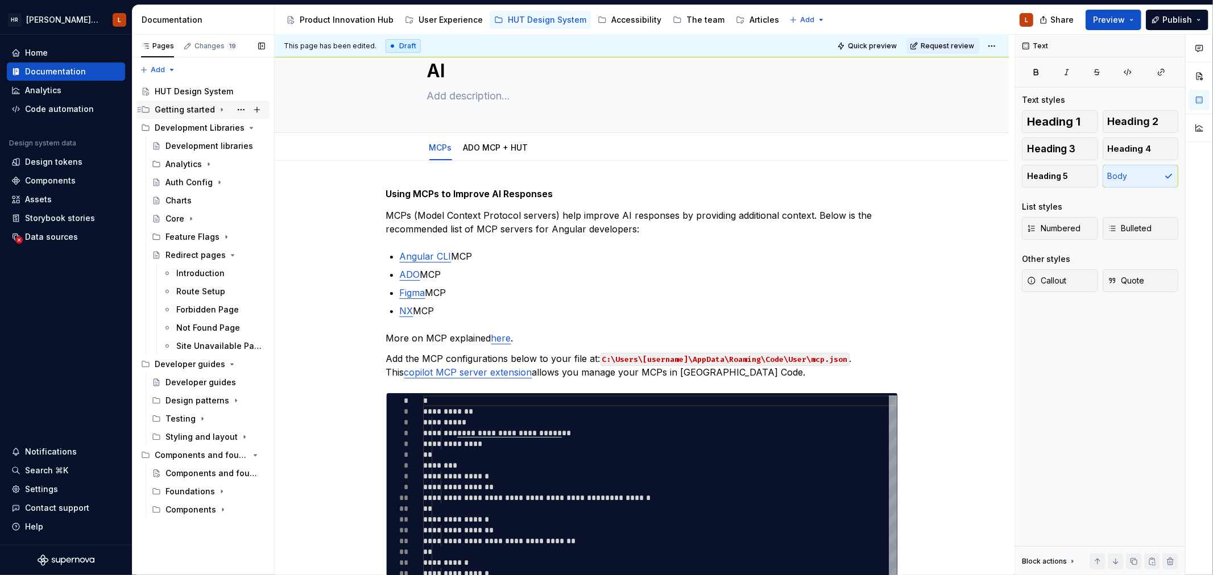
click at [184, 109] on div "Getting started" at bounding box center [185, 109] width 60 height 11
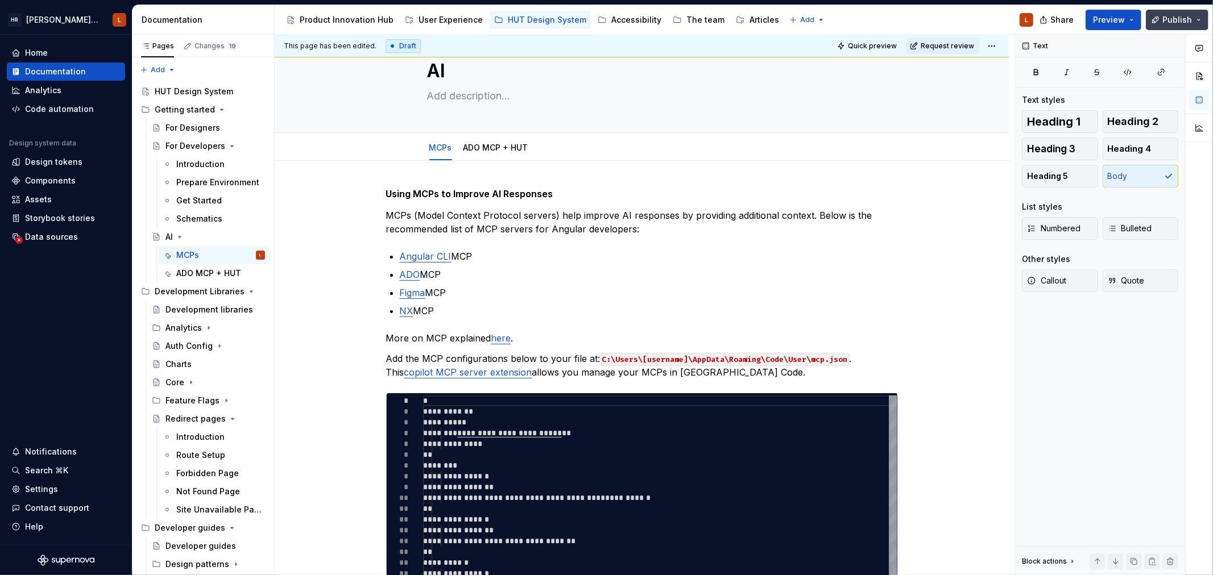
click at [1170, 22] on span "Publish" at bounding box center [1177, 19] width 30 height 11
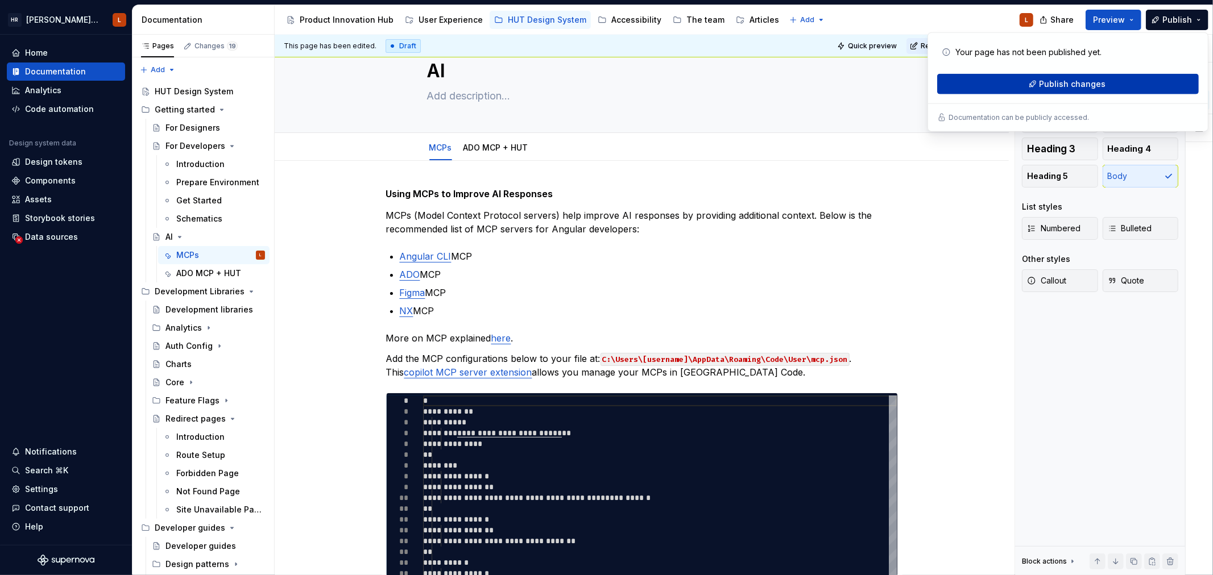
click at [1037, 80] on button "Publish changes" at bounding box center [1067, 84] width 261 height 20
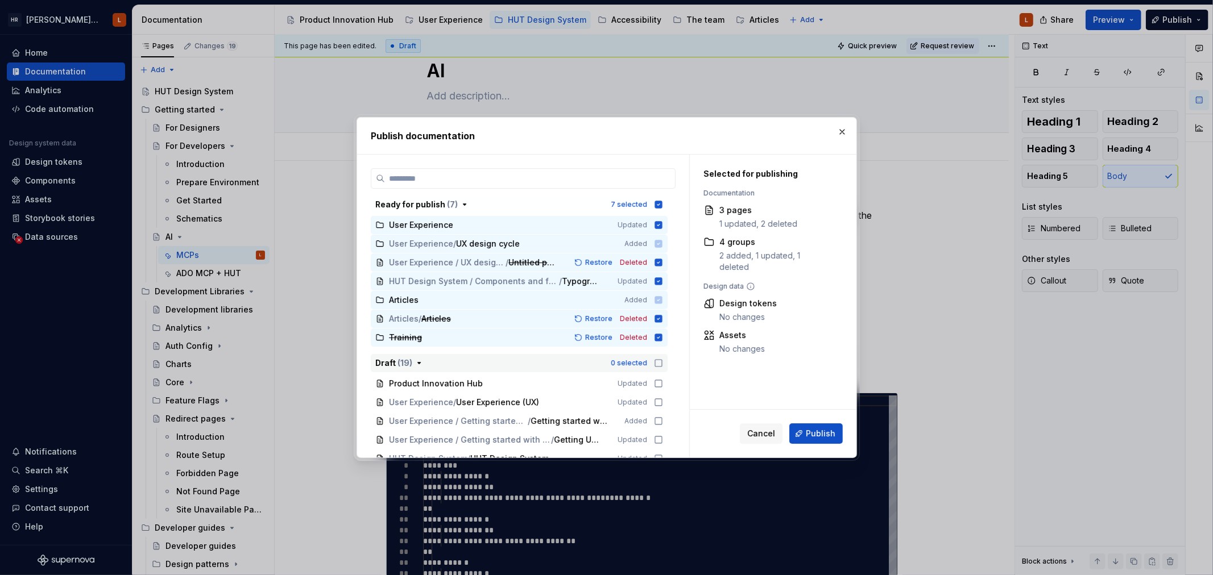
click at [657, 360] on icon "button" at bounding box center [658, 363] width 7 height 7
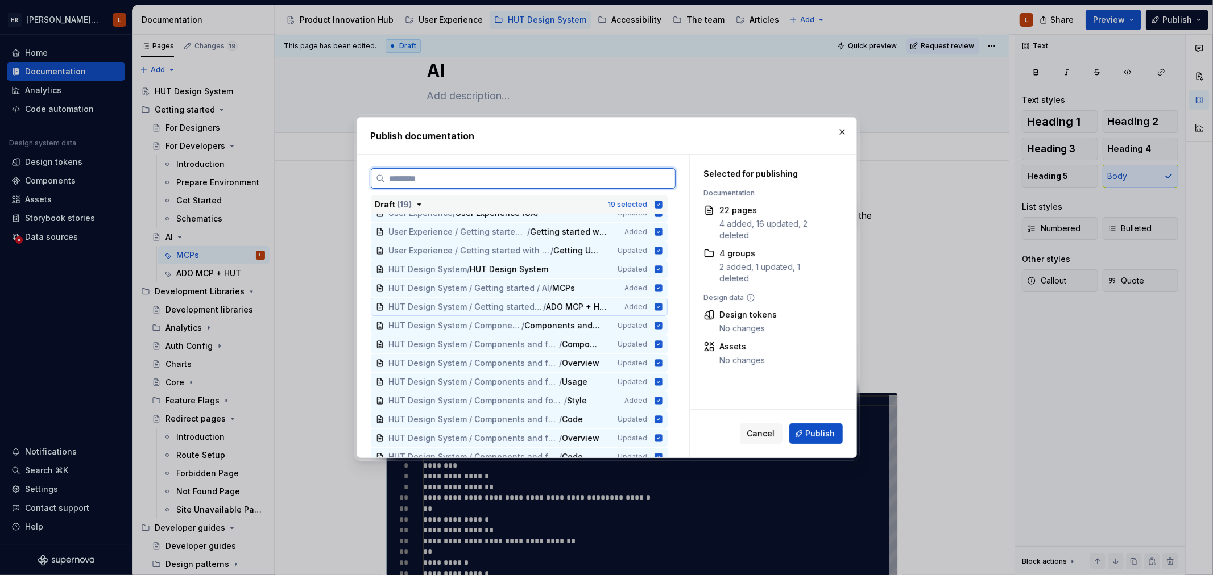
click at [659, 308] on icon at bounding box center [657, 306] width 7 height 7
click at [657, 286] on icon at bounding box center [657, 287] width 7 height 7
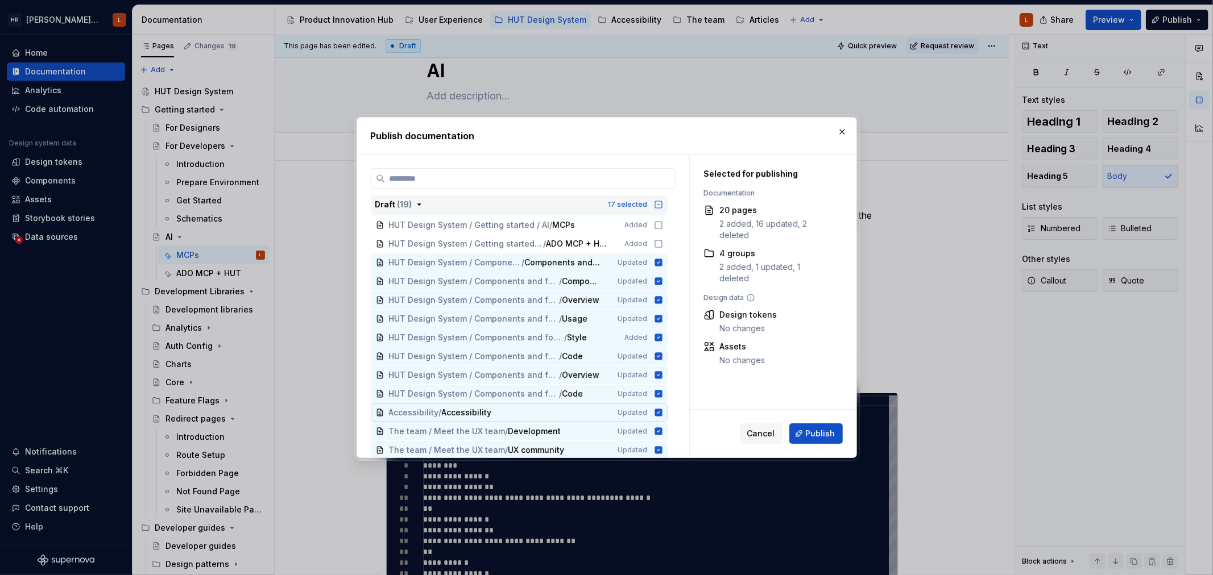
scroll to position [273, 0]
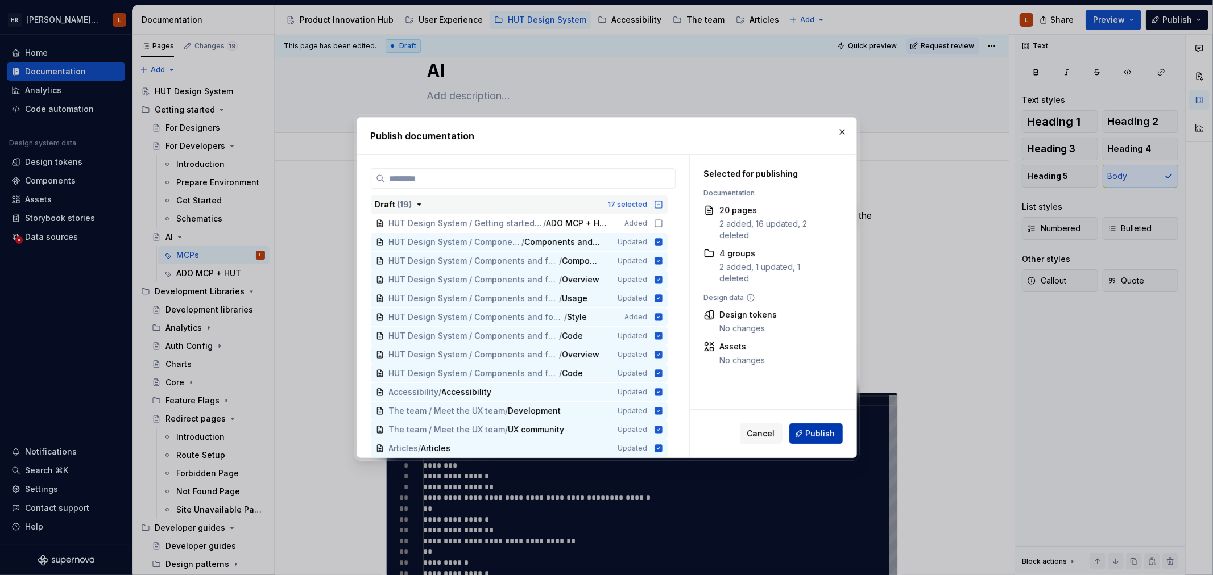
click at [822, 433] on span "Publish" at bounding box center [820, 433] width 30 height 11
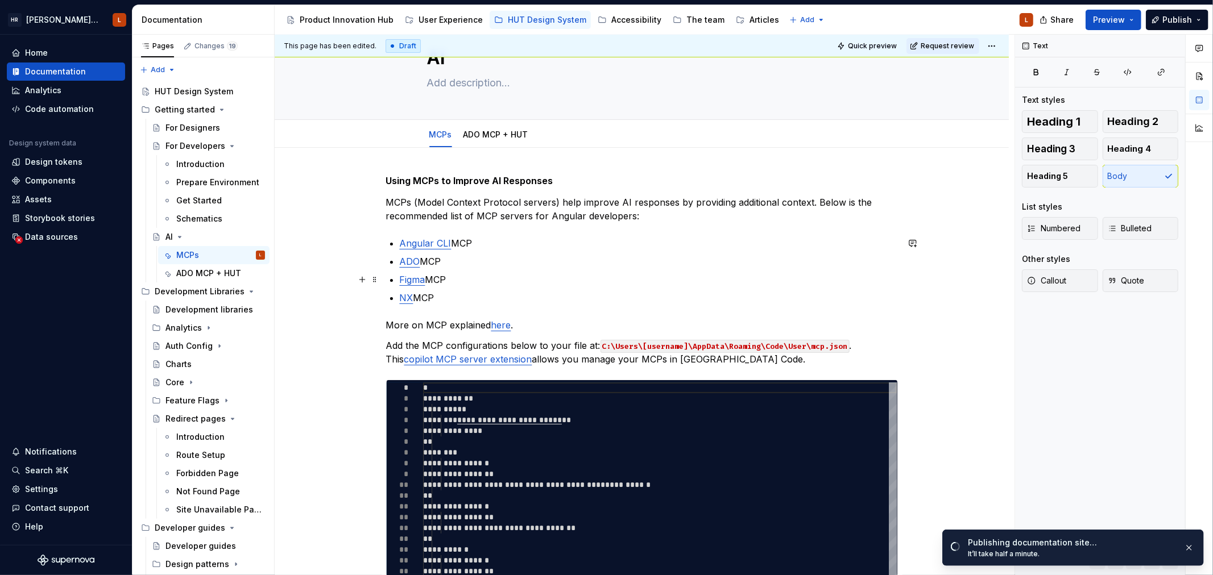
scroll to position [0, 0]
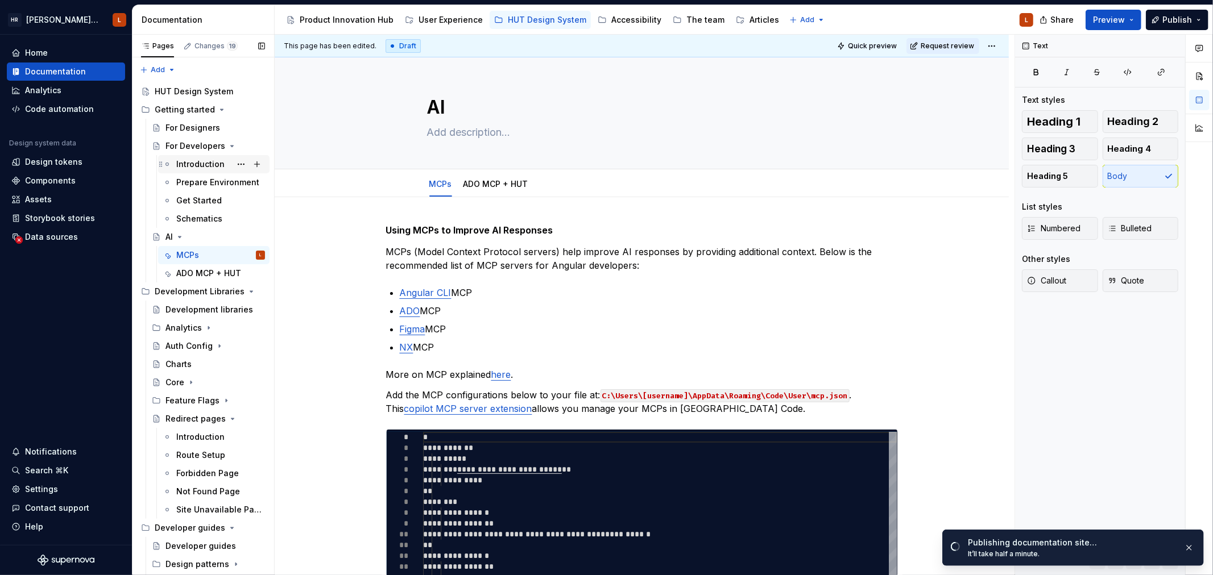
click at [199, 165] on div "Introduction" at bounding box center [200, 164] width 48 height 11
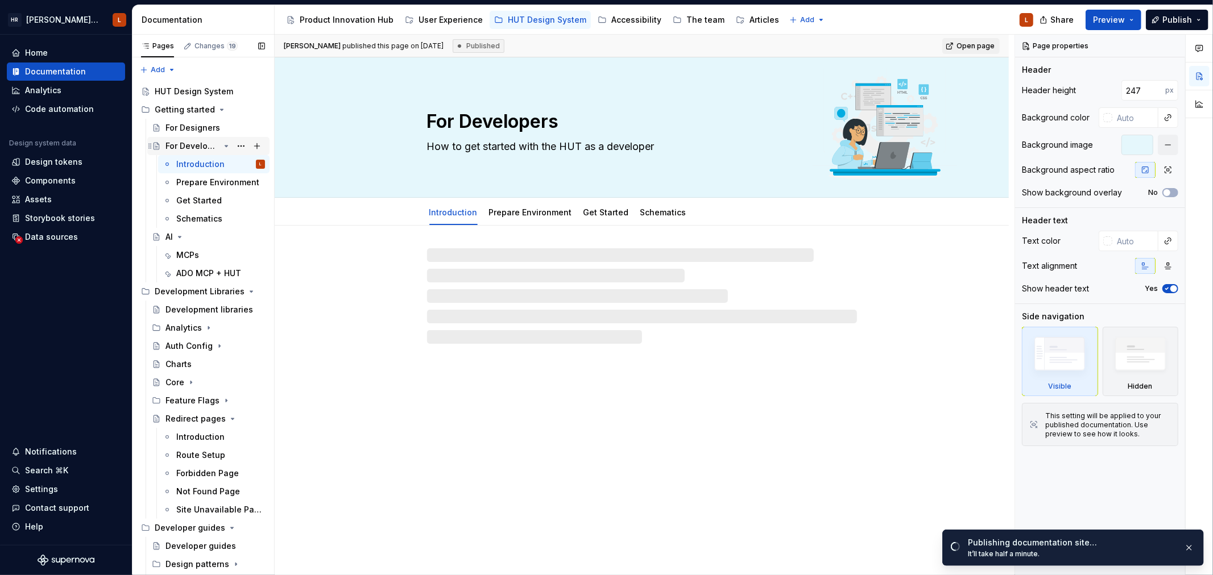
click at [200, 144] on div "For Developers" at bounding box center [192, 145] width 54 height 11
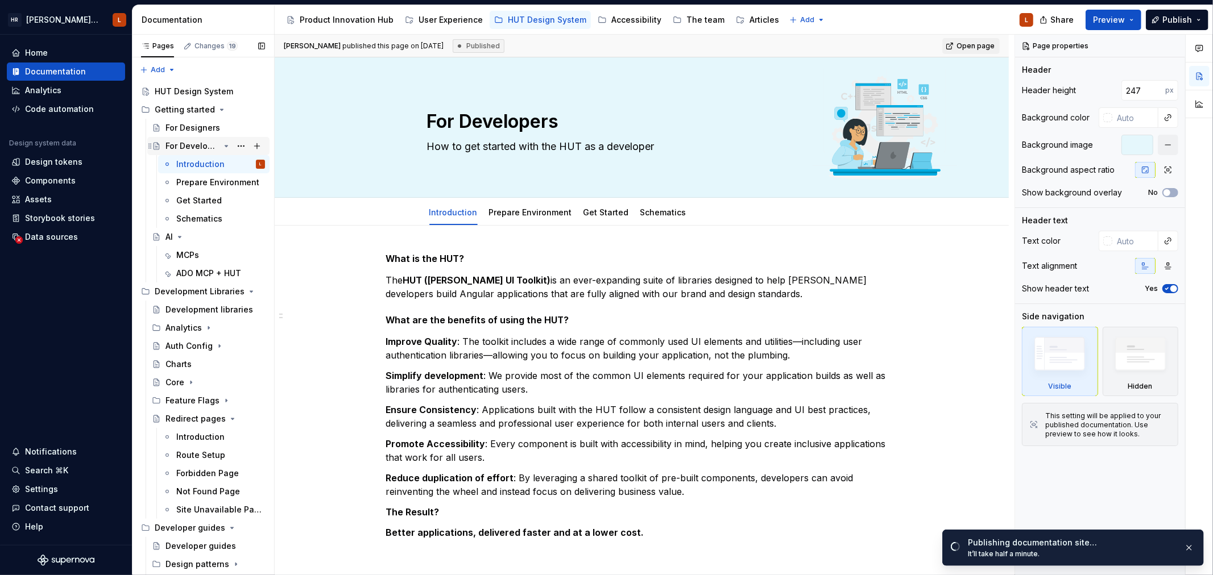
click at [222, 148] on icon "Page tree" at bounding box center [226, 146] width 9 height 9
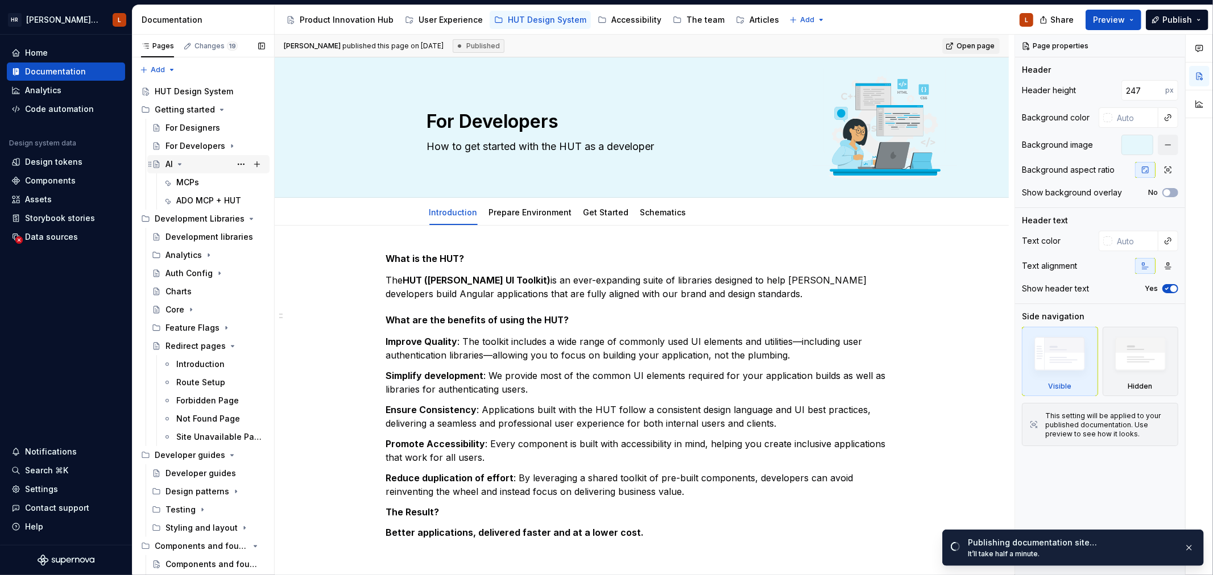
click at [177, 161] on icon "Page tree" at bounding box center [179, 164] width 9 height 9
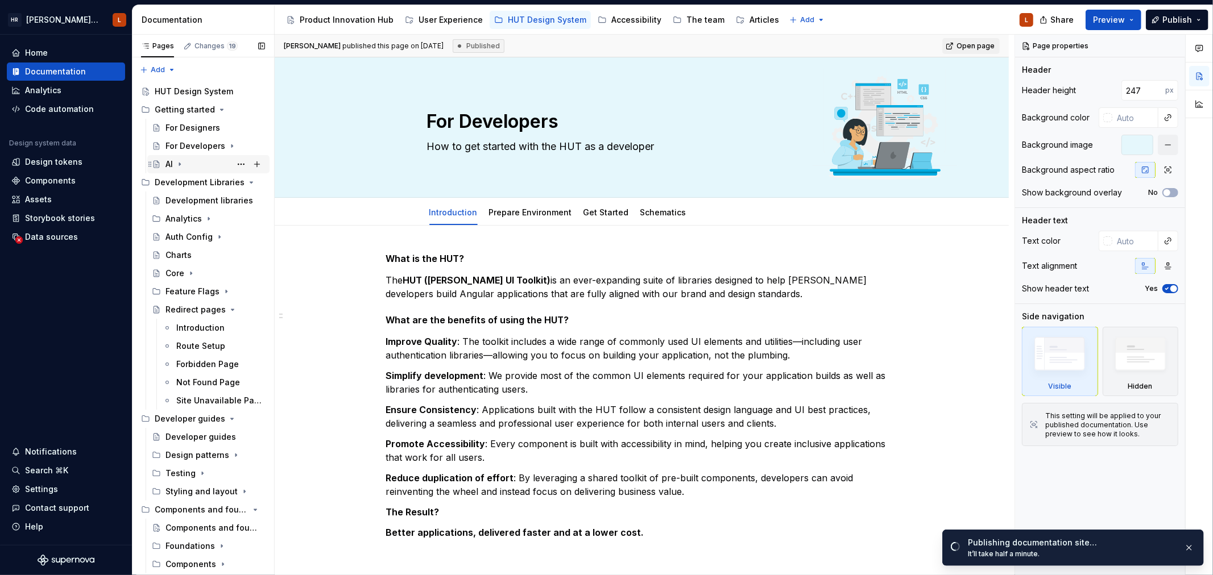
click at [177, 161] on icon "Page tree" at bounding box center [179, 164] width 9 height 9
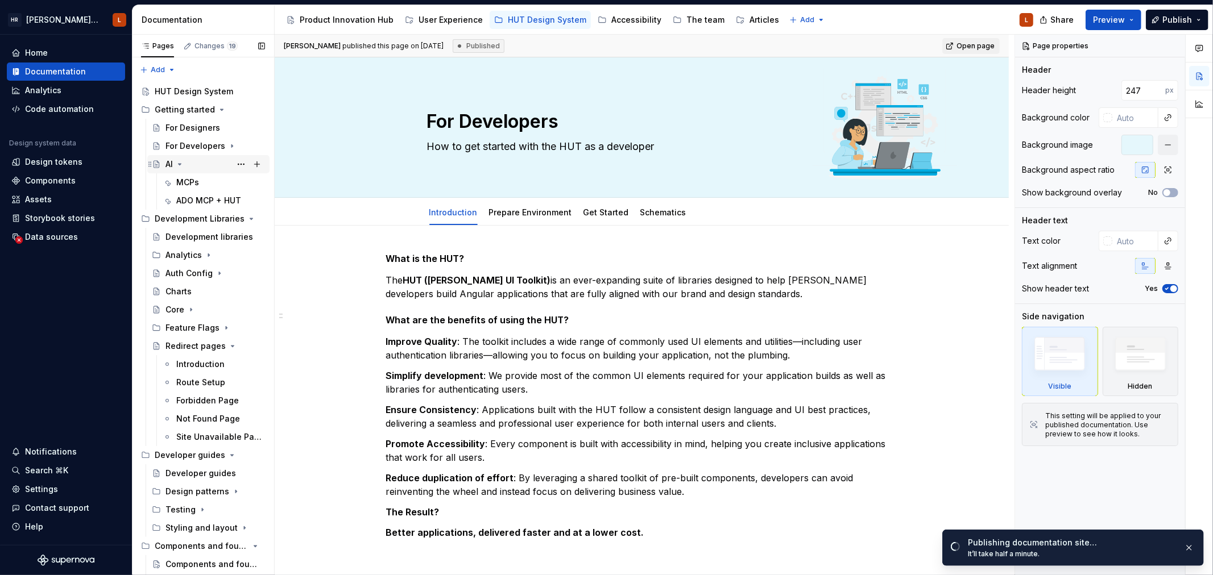
click at [179, 163] on icon "Page tree" at bounding box center [179, 164] width 9 height 9
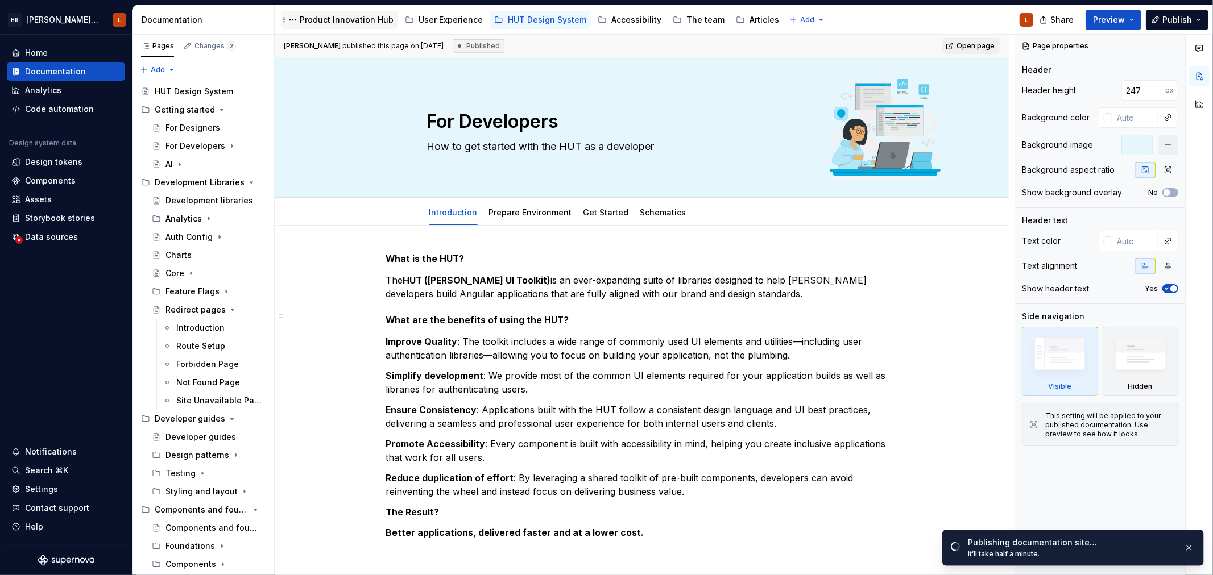
click at [335, 23] on div "Product Innovation Hub" at bounding box center [347, 19] width 94 height 11
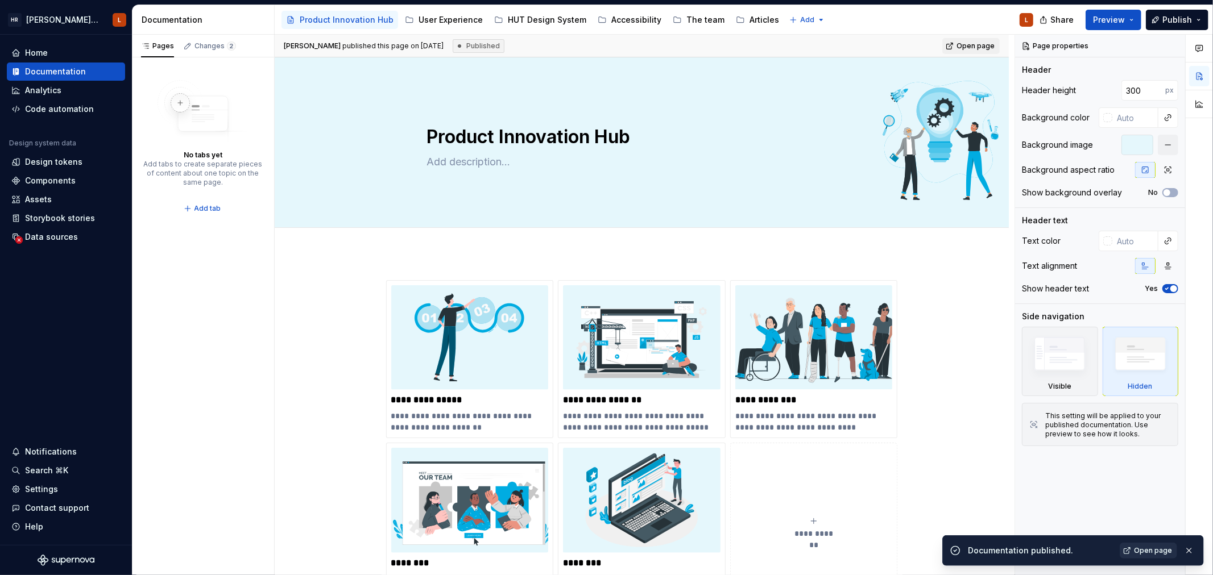
click at [1144, 552] on span "Open page" at bounding box center [1152, 550] width 38 height 9
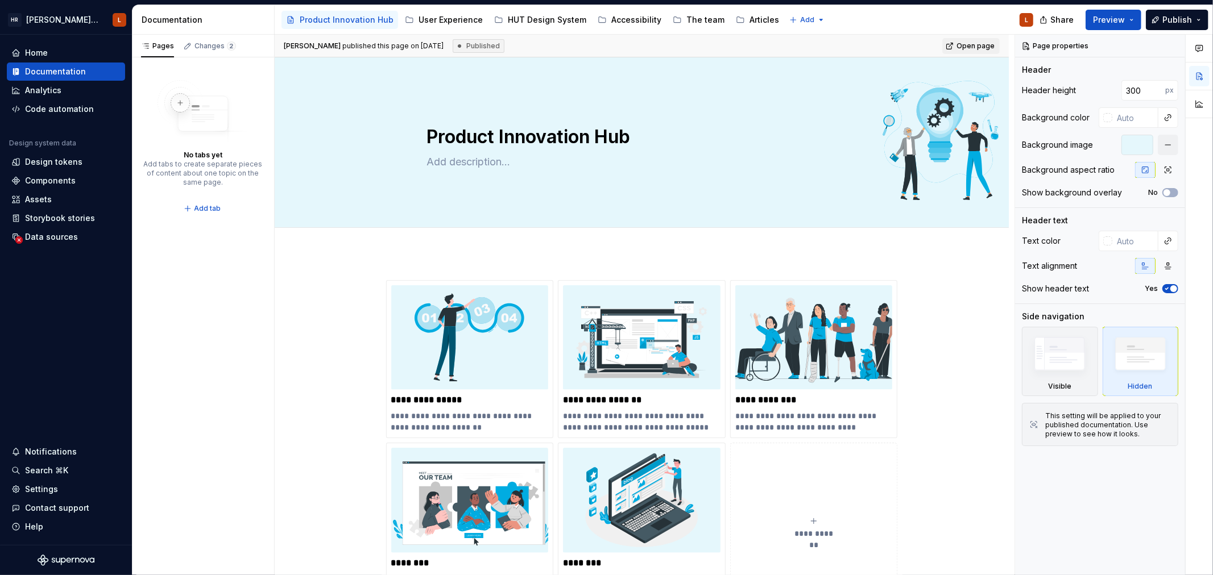
type textarea "*"
